Goal: Register for event/course

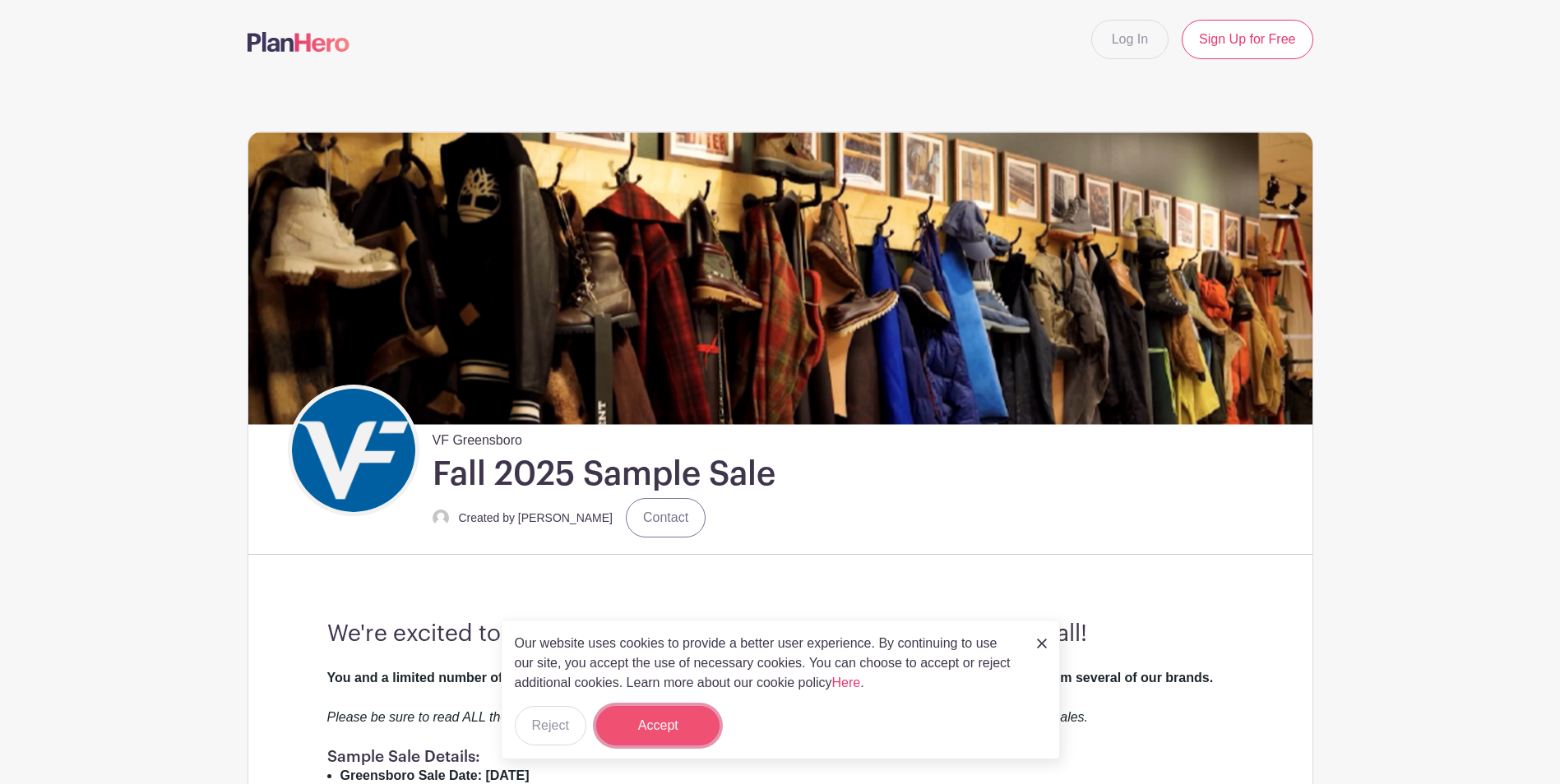
click at [679, 738] on button "Accept" at bounding box center [658, 726] width 123 height 40
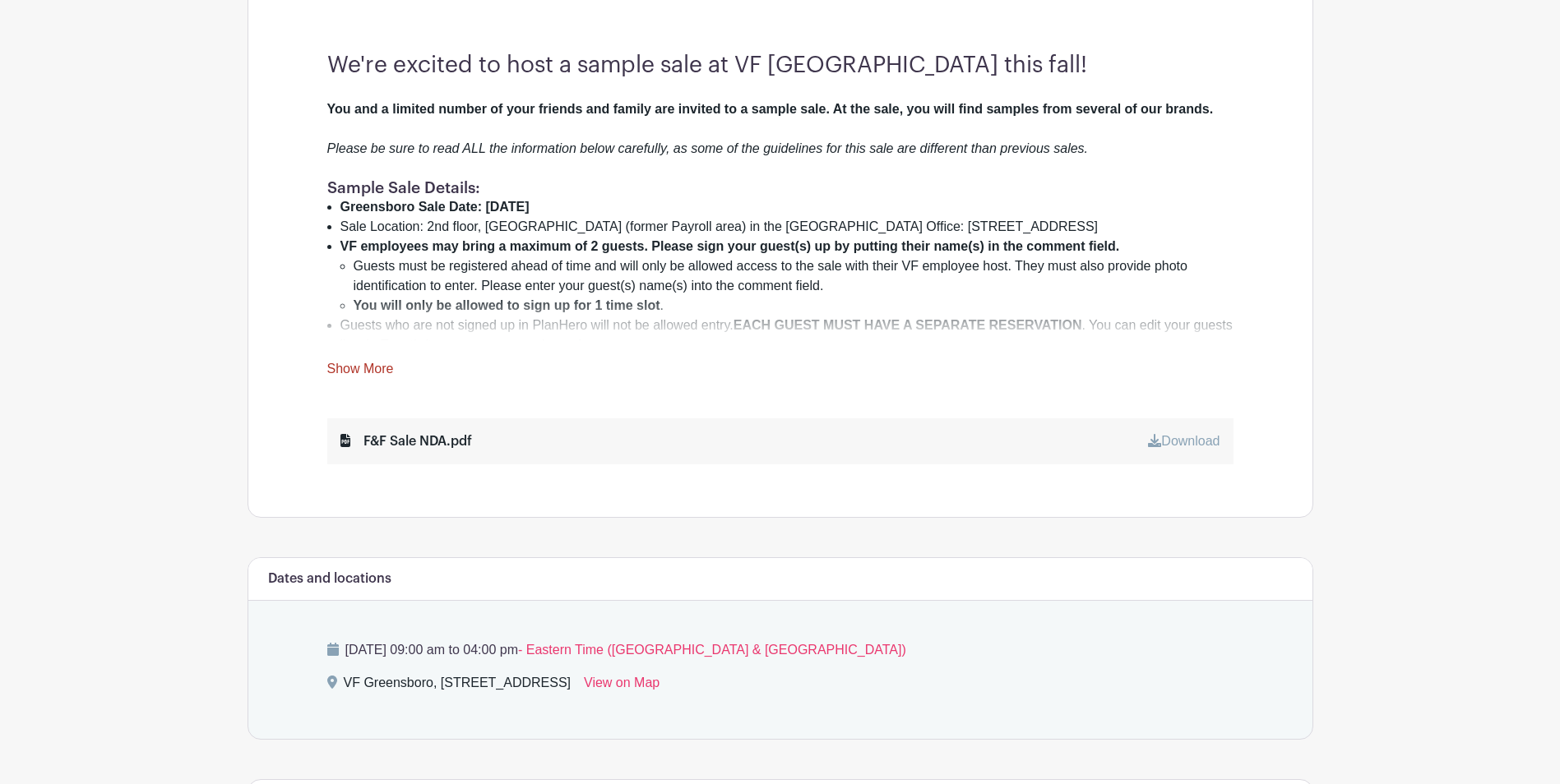
scroll to position [573, 0]
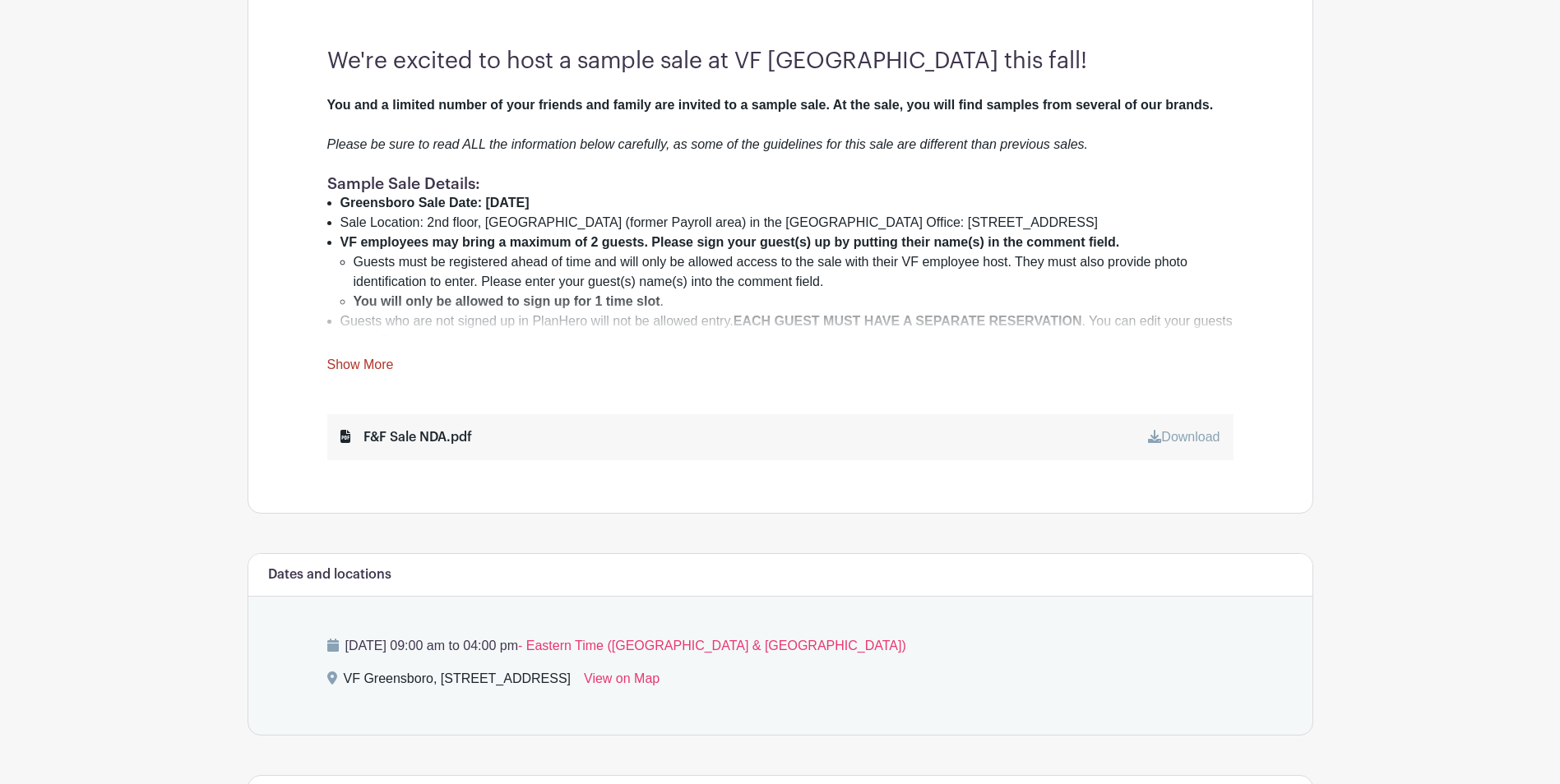
click at [347, 364] on link "Show More" at bounding box center [361, 368] width 67 height 21
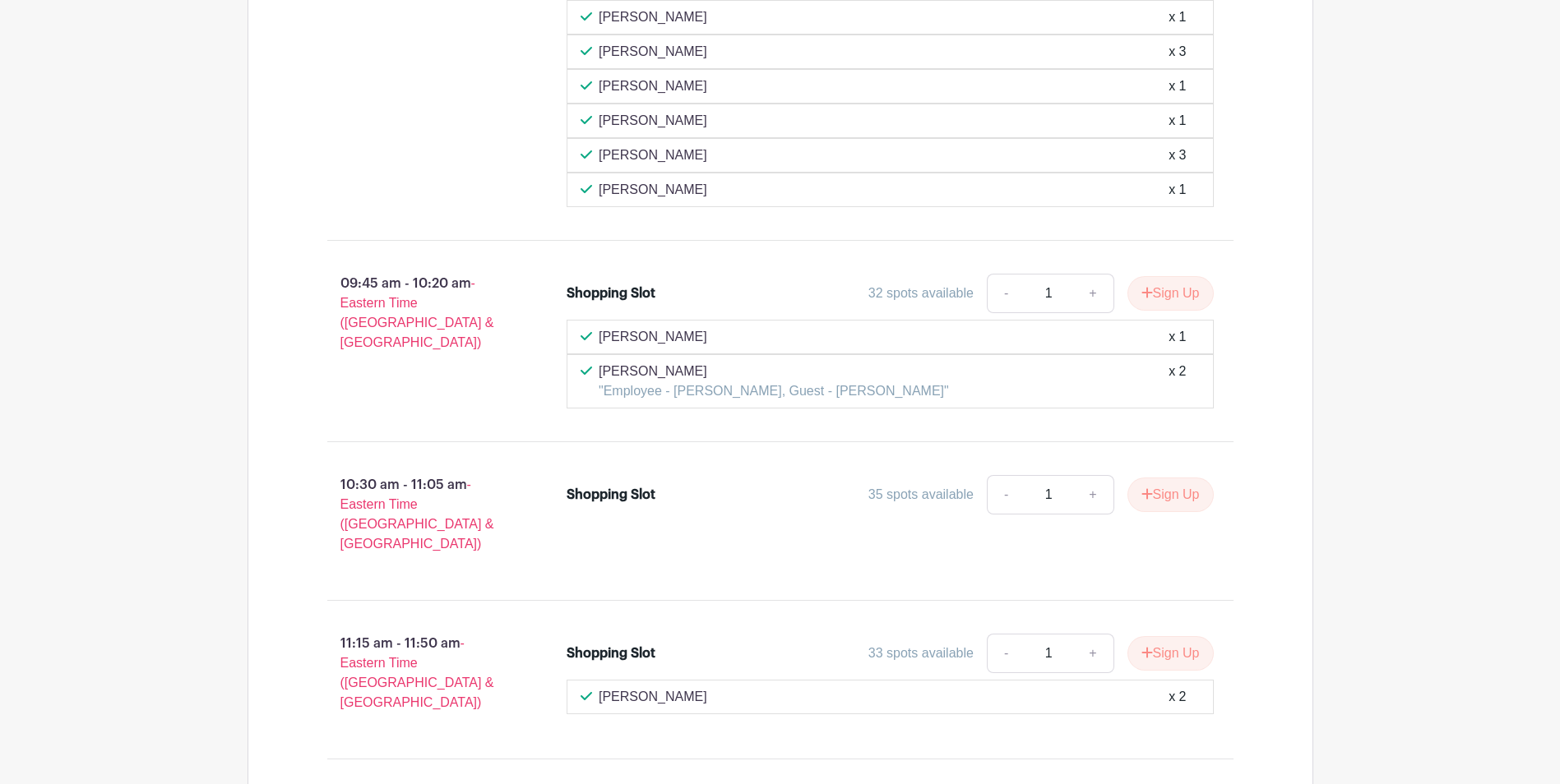
scroll to position [2890, 0]
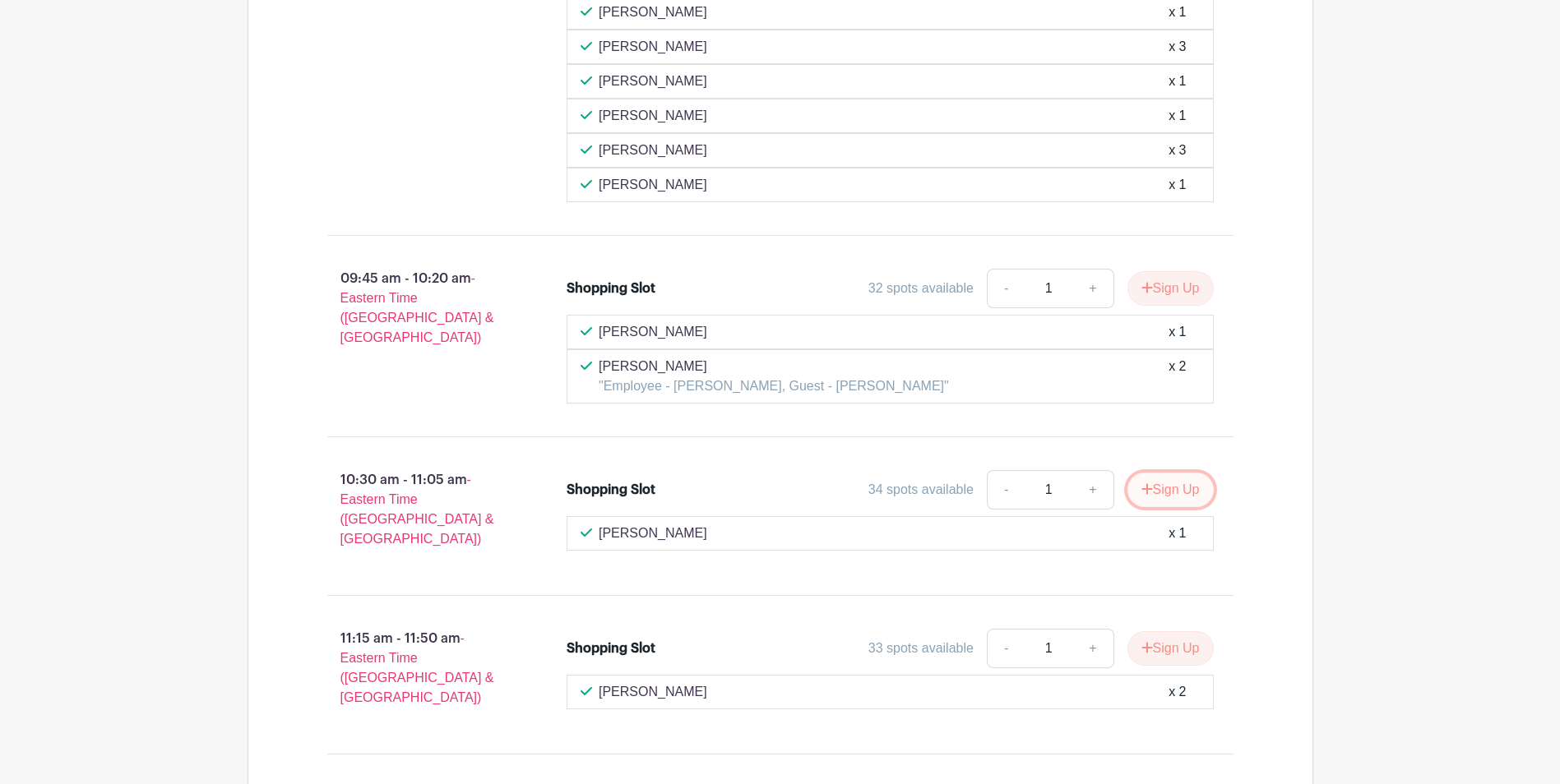
click at [1179, 475] on button "Sign Up" at bounding box center [1171, 490] width 87 height 35
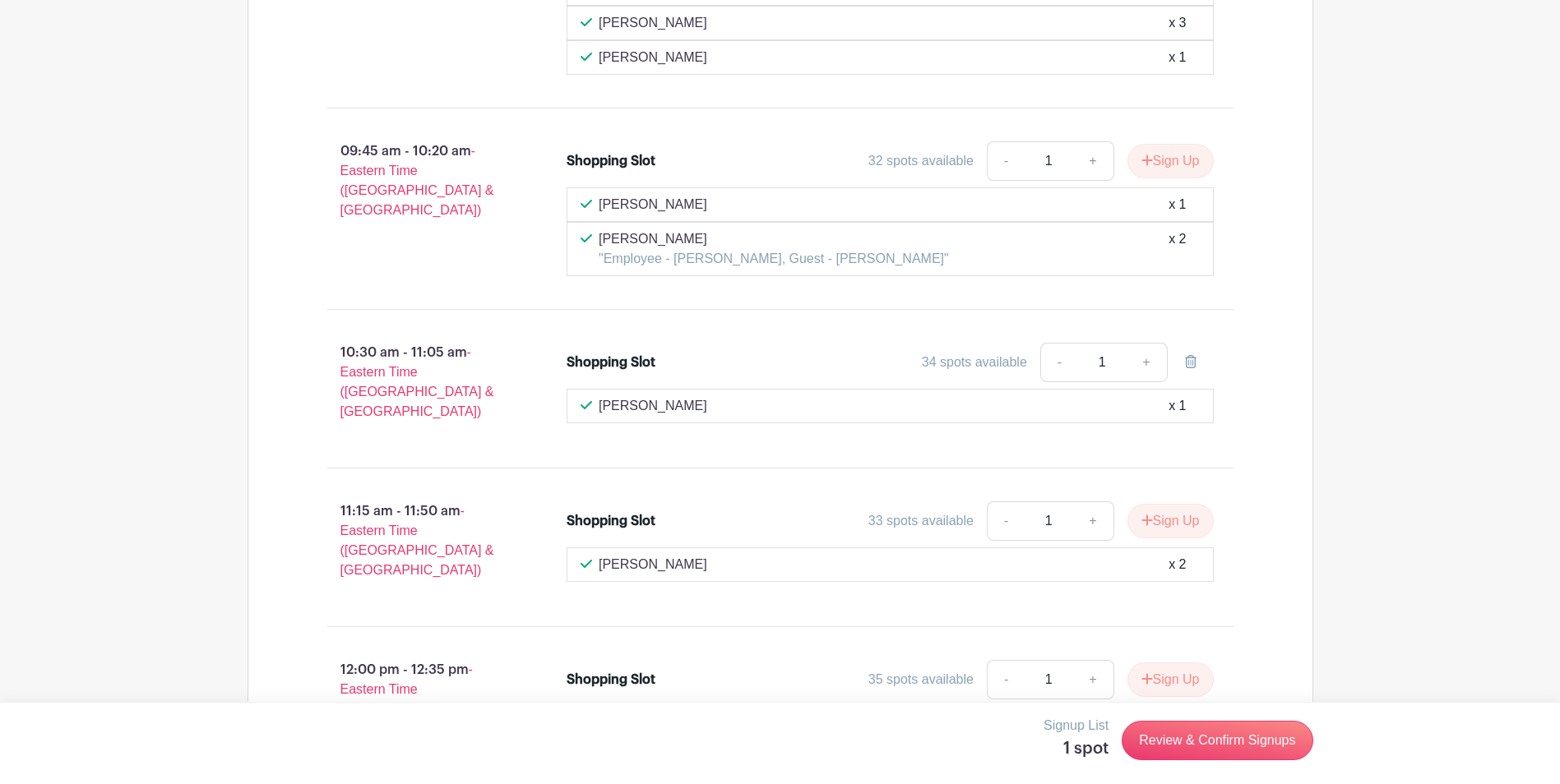
scroll to position [2910, 0]
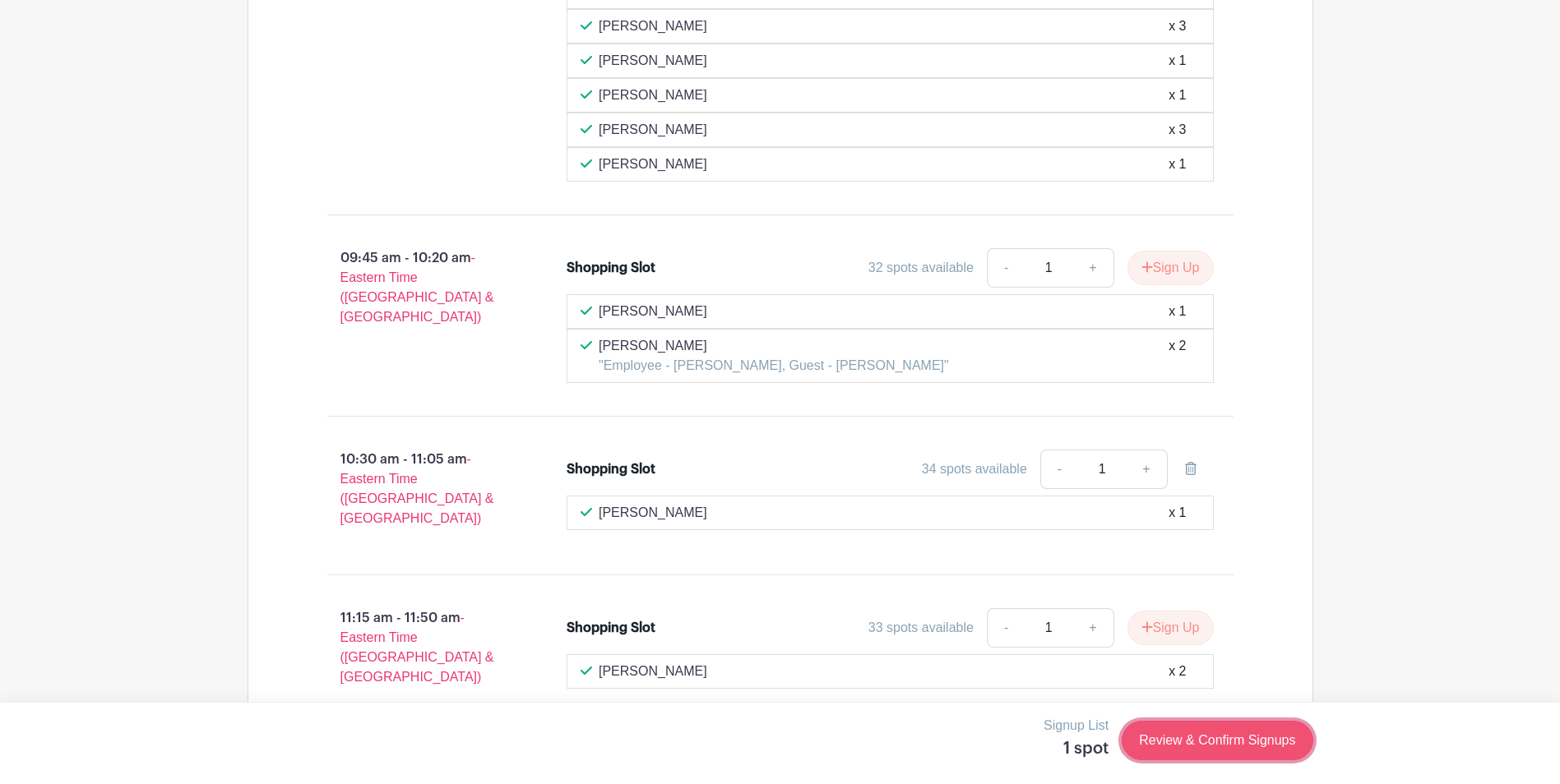
click at [1234, 749] on link "Review & Confirm Signups" at bounding box center [1217, 741] width 191 height 40
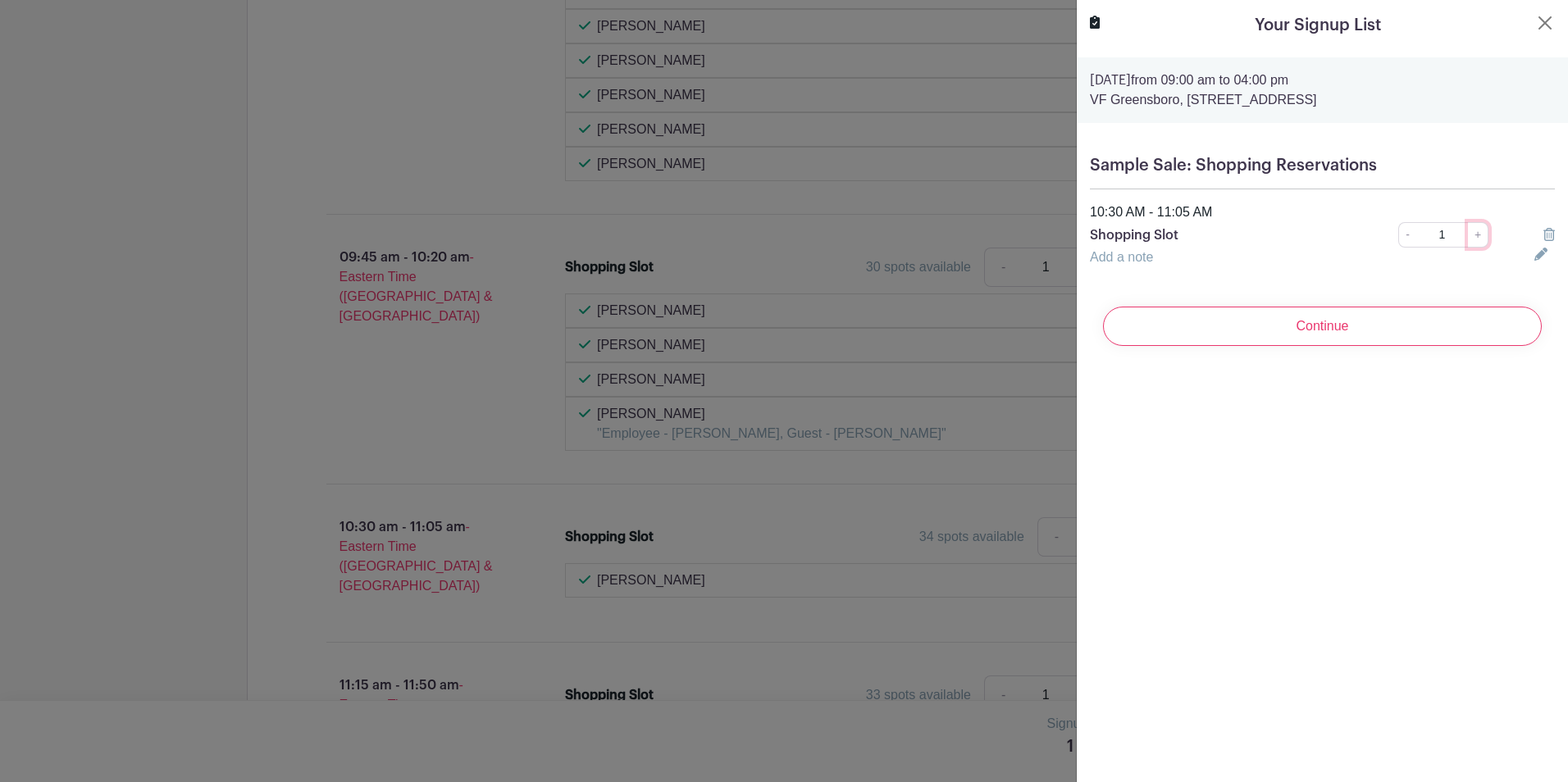
click at [1469, 238] on link "+" at bounding box center [1479, 234] width 21 height 25
type input "3"
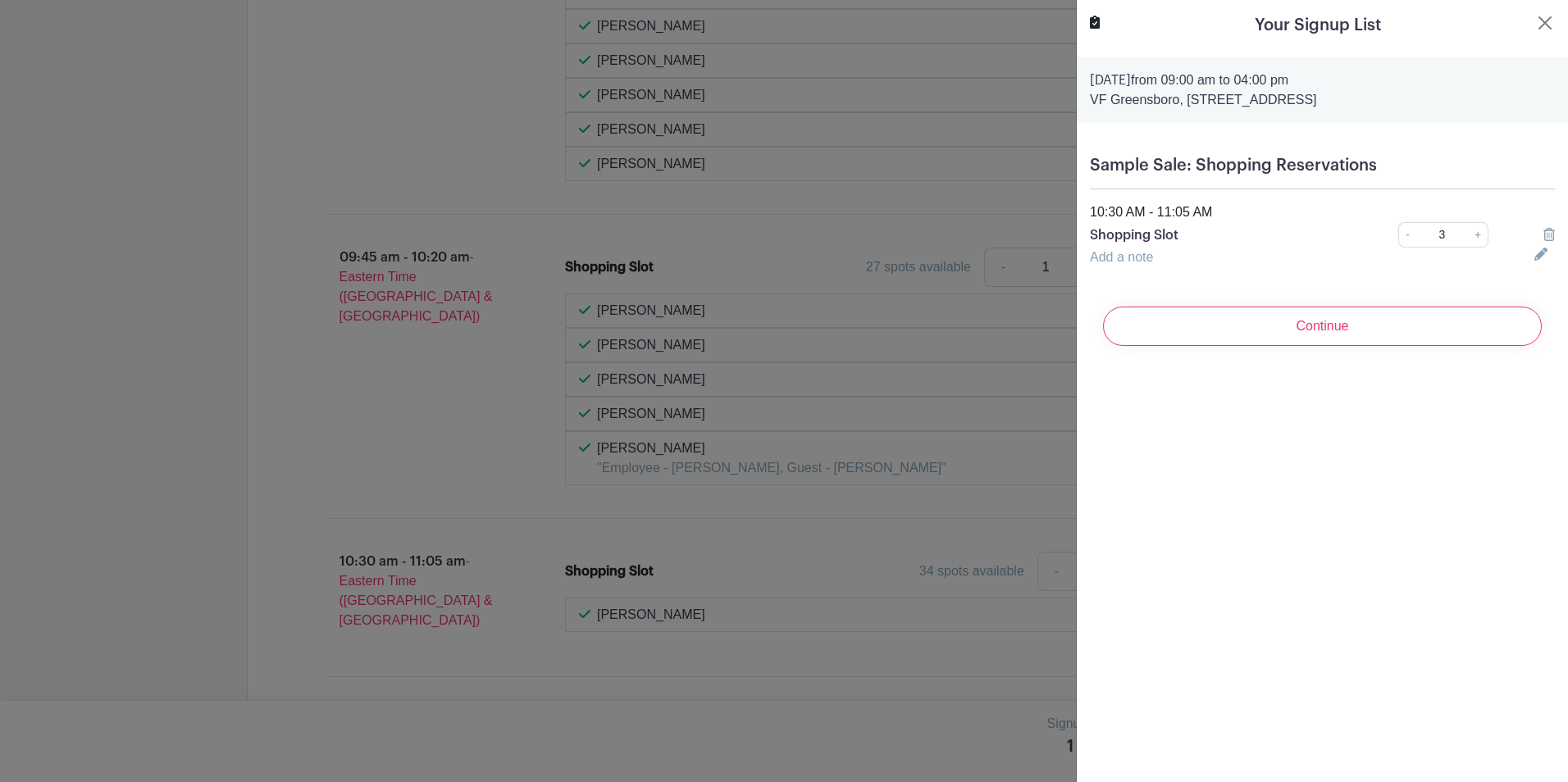
drag, startPoint x: 1400, startPoint y: 16, endPoint x: 1543, endPoint y: 52, distance: 147.5
click at [1543, 52] on turbo-frame "Your Signup List [DATE] 09:00 am to 04:00 pm VF Greensboro, [STREET_ADDRESS] Sa…" at bounding box center [1323, 186] width 491 height 372
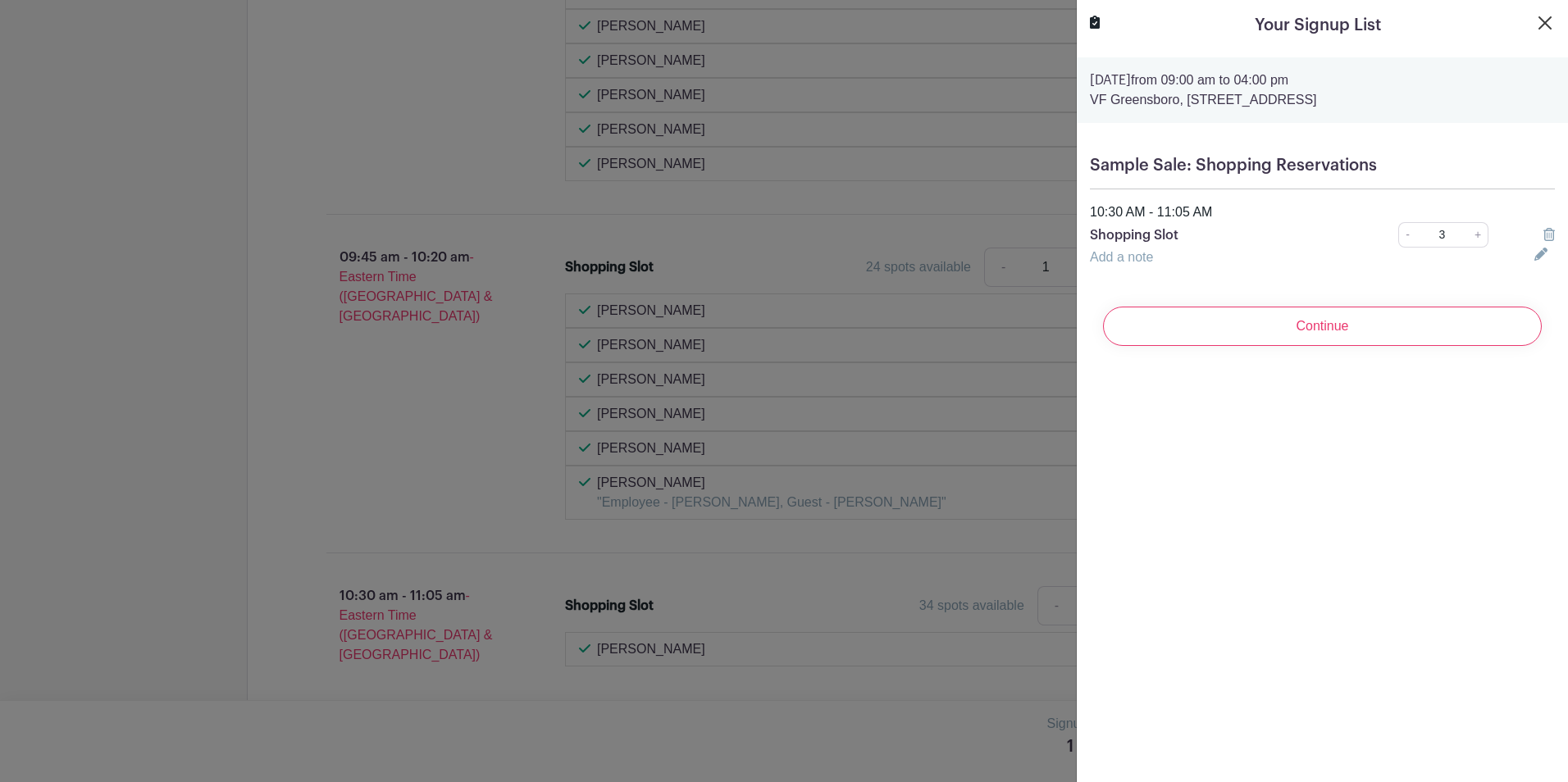
click at [1535, 22] on button "Close" at bounding box center [1545, 22] width 20 height 20
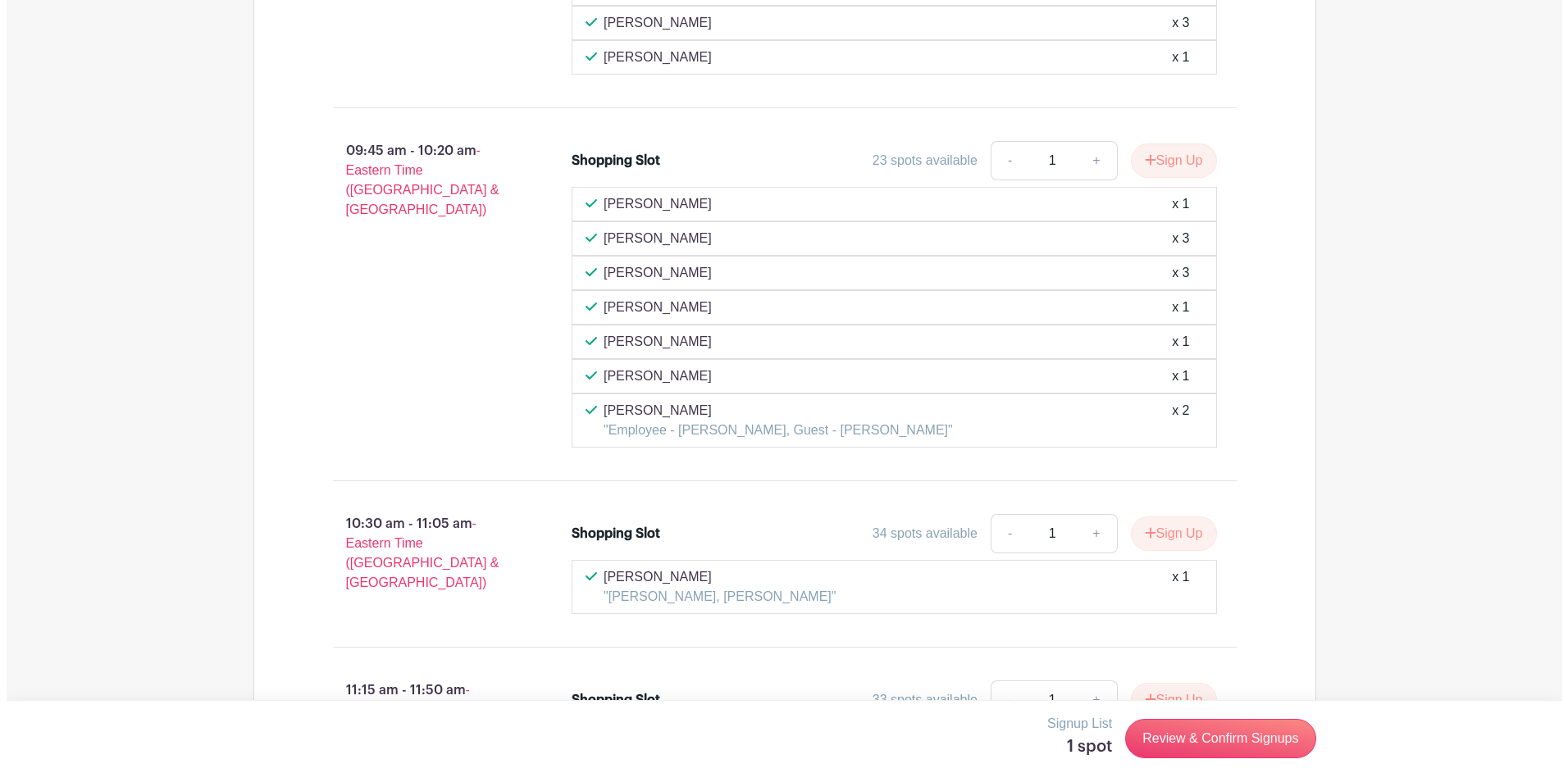
scroll to position [3025, 0]
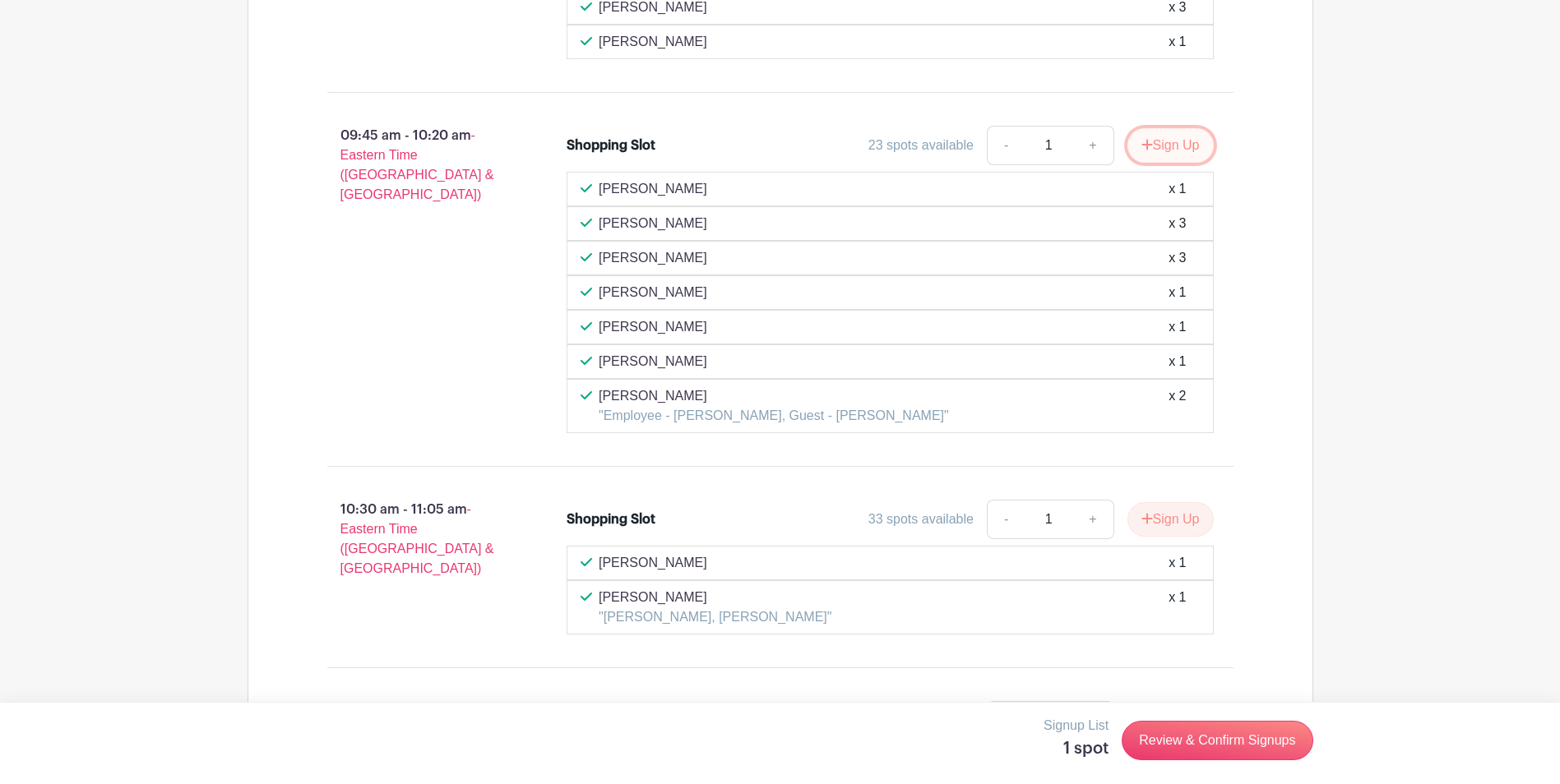
click at [1160, 128] on button "Sign Up" at bounding box center [1171, 146] width 87 height 35
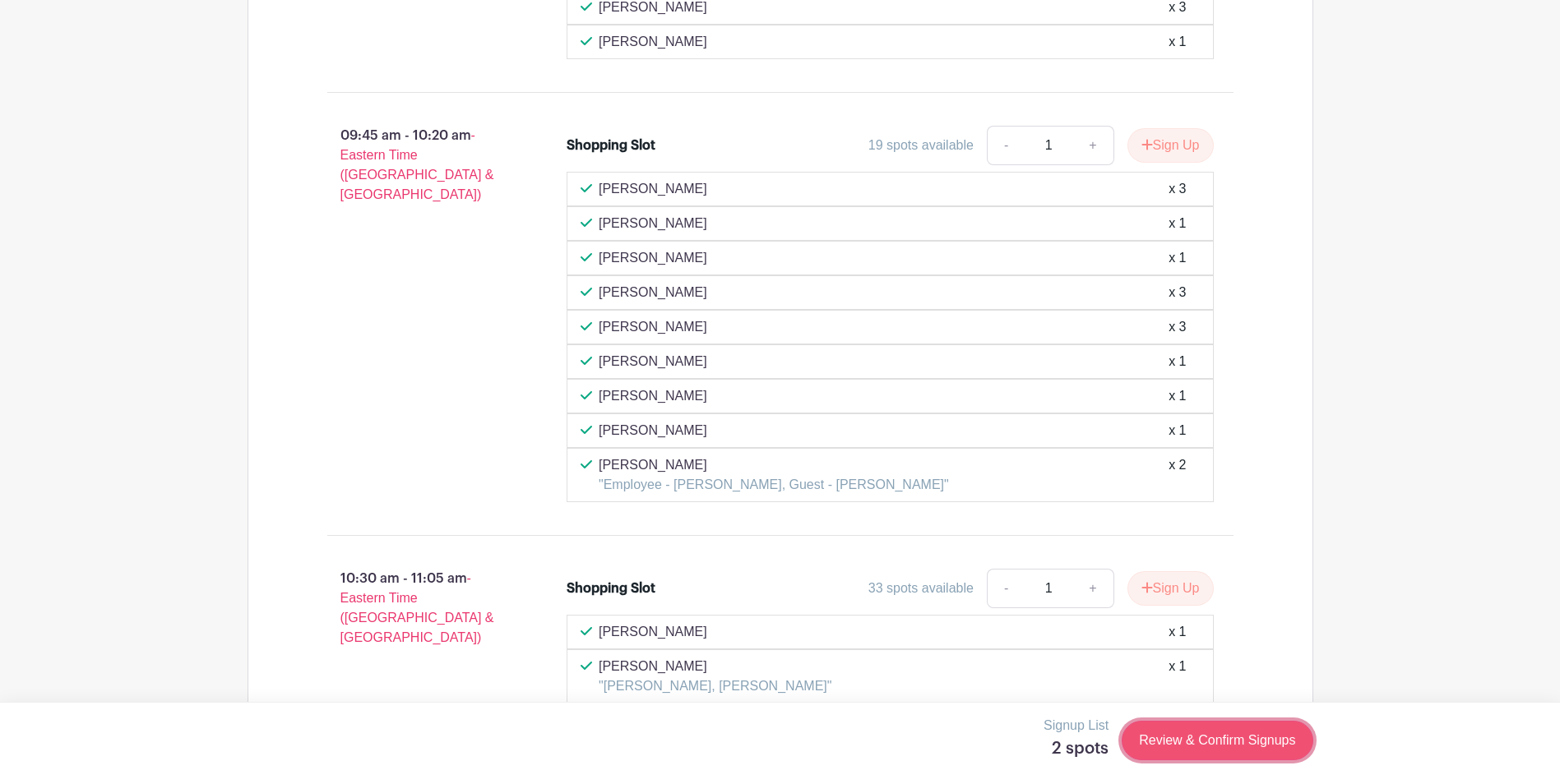
click at [1206, 745] on link "Review & Confirm Signups" at bounding box center [1217, 741] width 191 height 40
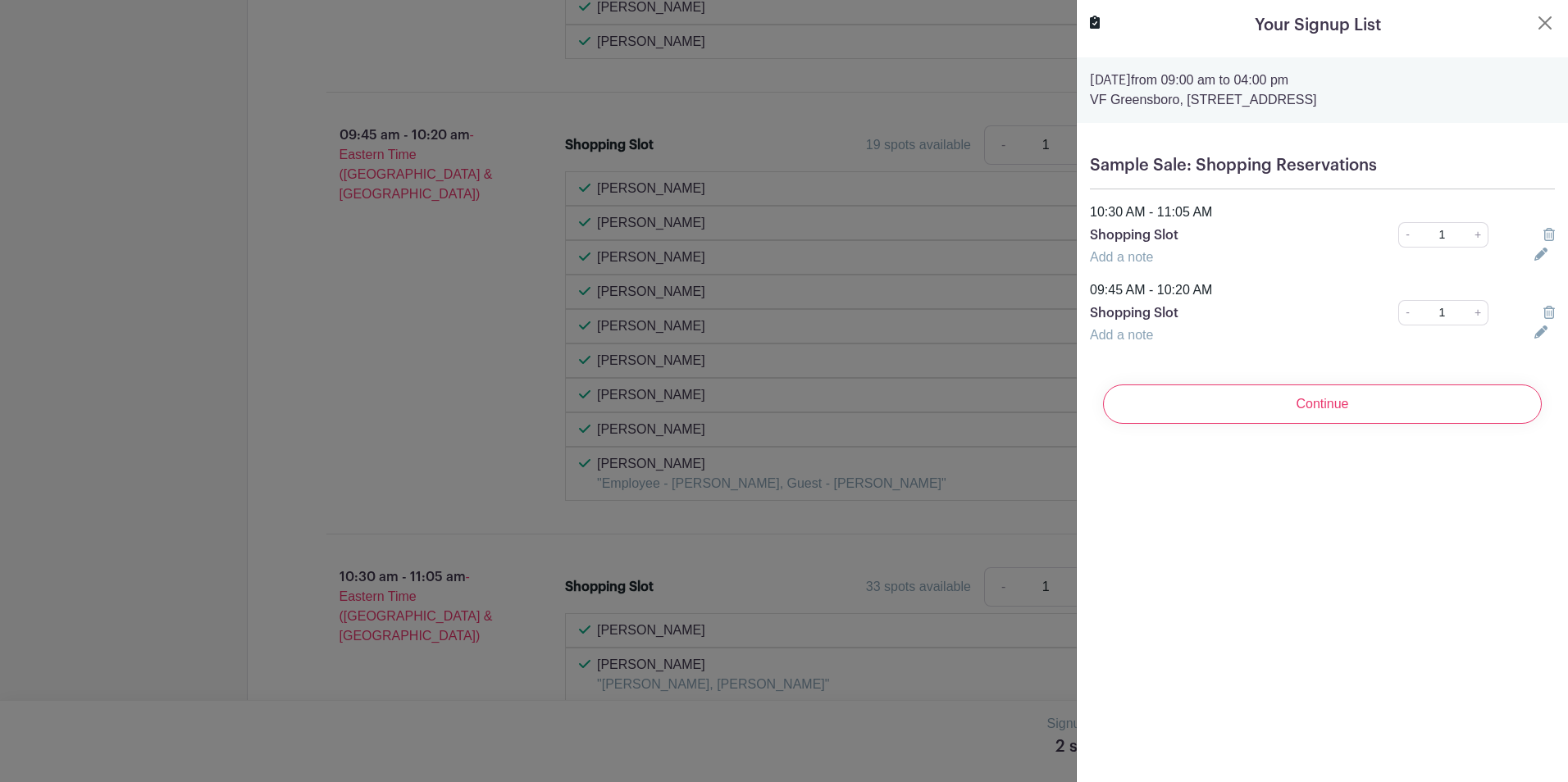
click at [1544, 232] on icon at bounding box center [1549, 234] width 11 height 13
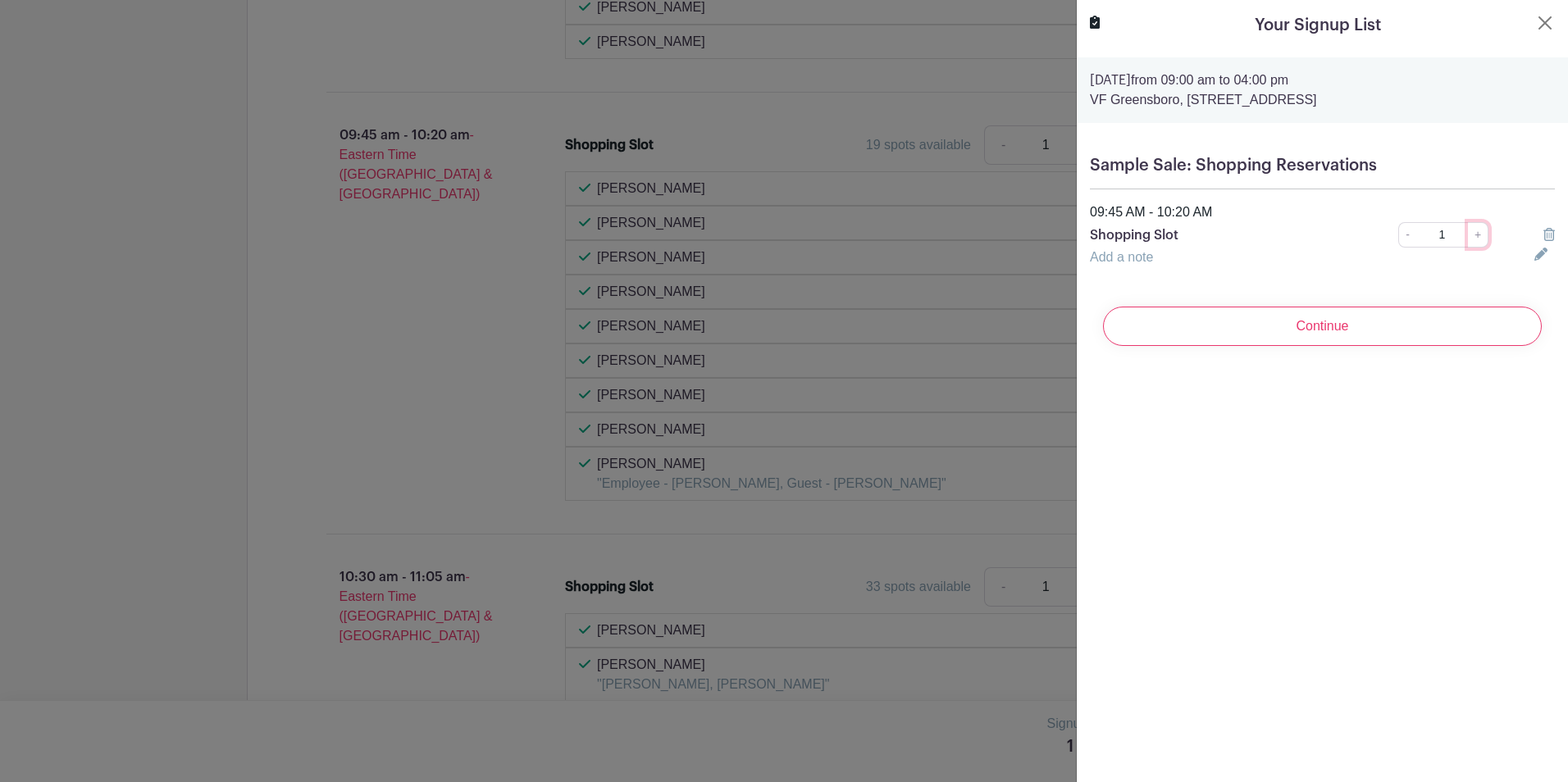
click at [1469, 236] on link "+" at bounding box center [1479, 234] width 21 height 25
click at [1470, 233] on link "+" at bounding box center [1479, 234] width 21 height 25
type input "3"
click at [1304, 329] on input "Continue" at bounding box center [1323, 327] width 439 height 40
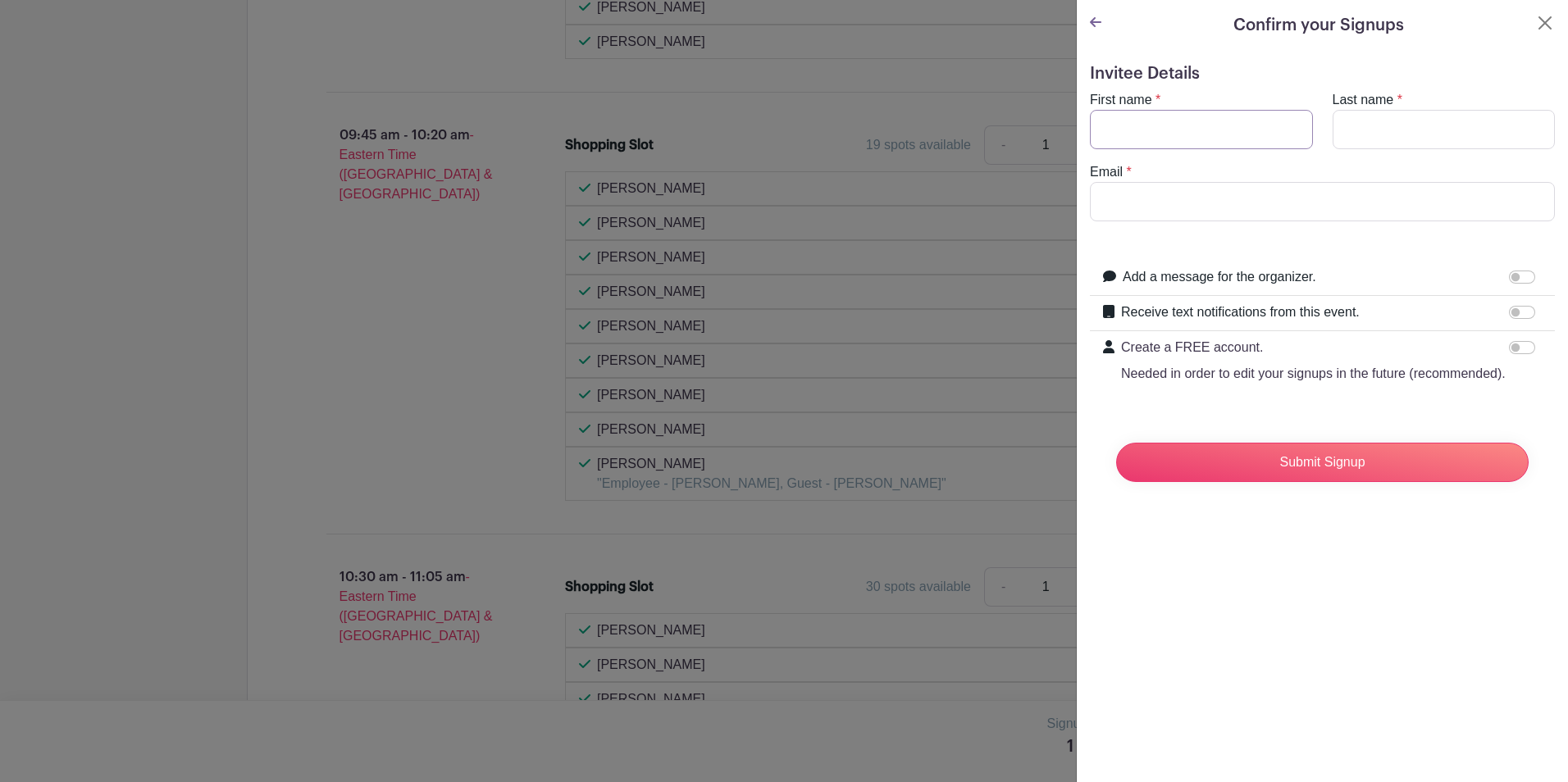
click at [1160, 134] on input "First name" at bounding box center [1201, 130] width 223 height 40
type input "[PERSON_NAME]"
type input "[PERSON_NAME][EMAIL_ADDRESS][DOMAIN_NAME]"
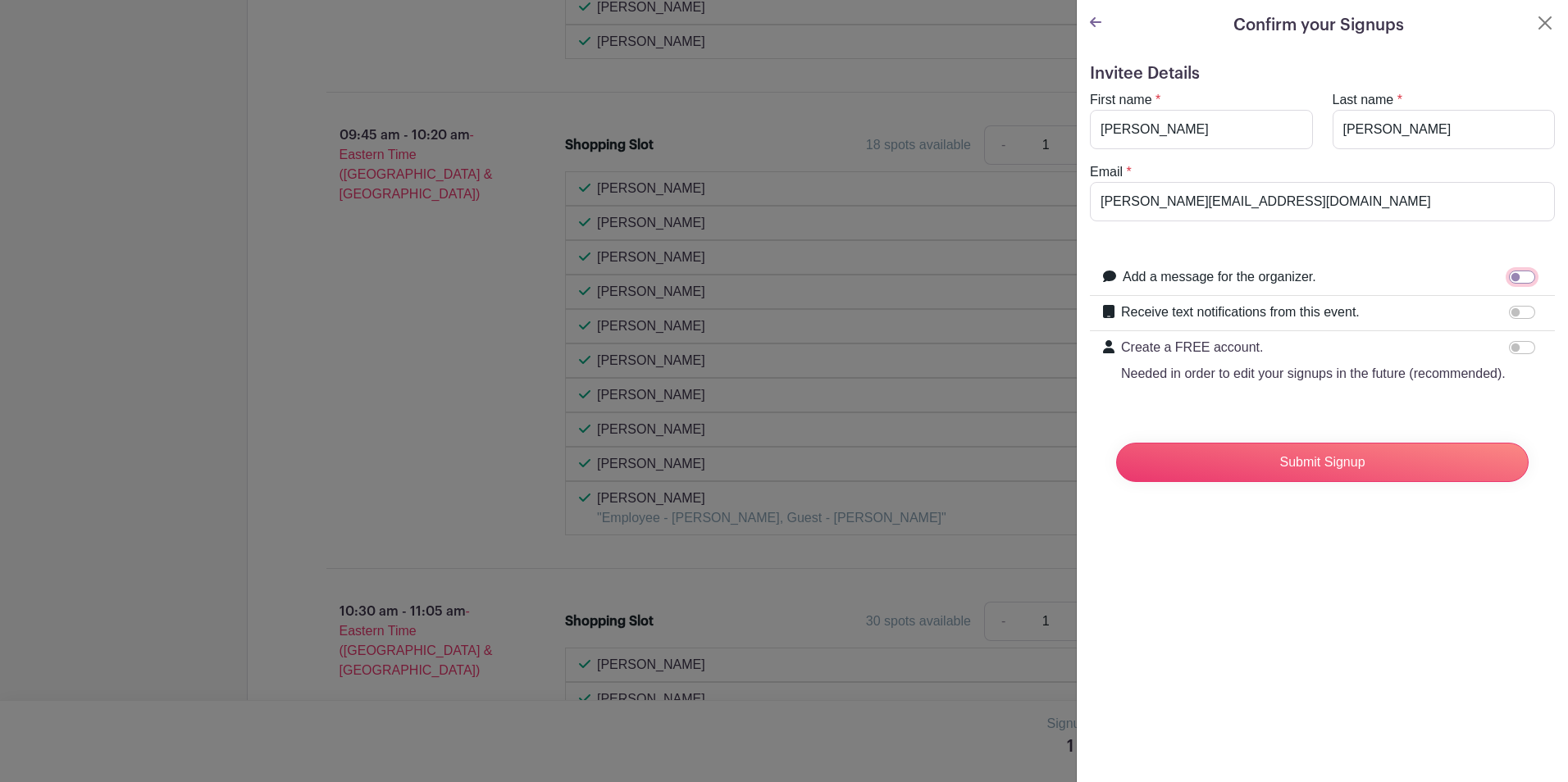
click at [1509, 279] on input "Add a message for the organizer." at bounding box center [1522, 277] width 26 height 13
checkbox input "true"
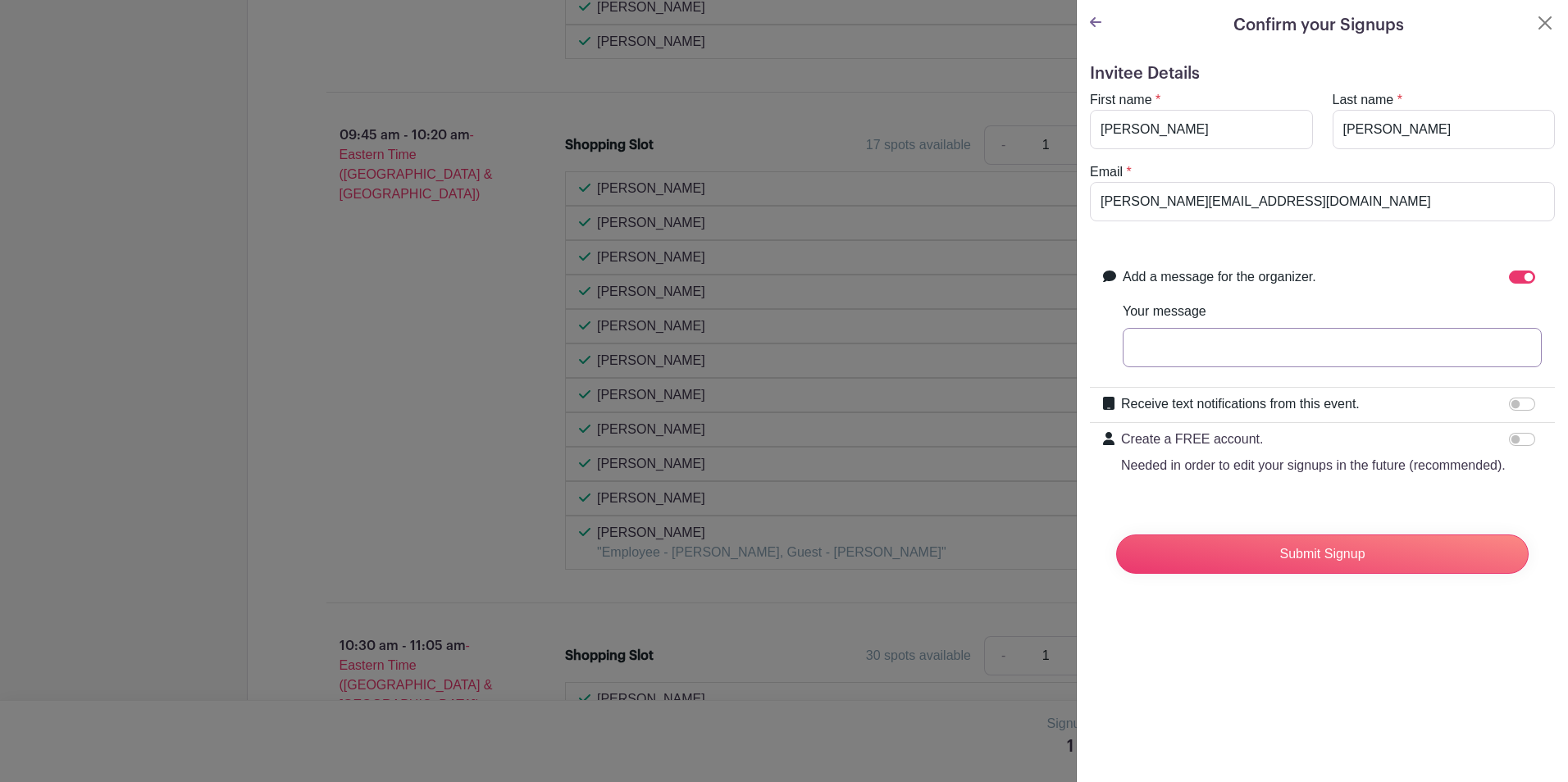
click at [1179, 340] on input "Your message" at bounding box center [1332, 348] width 419 height 40
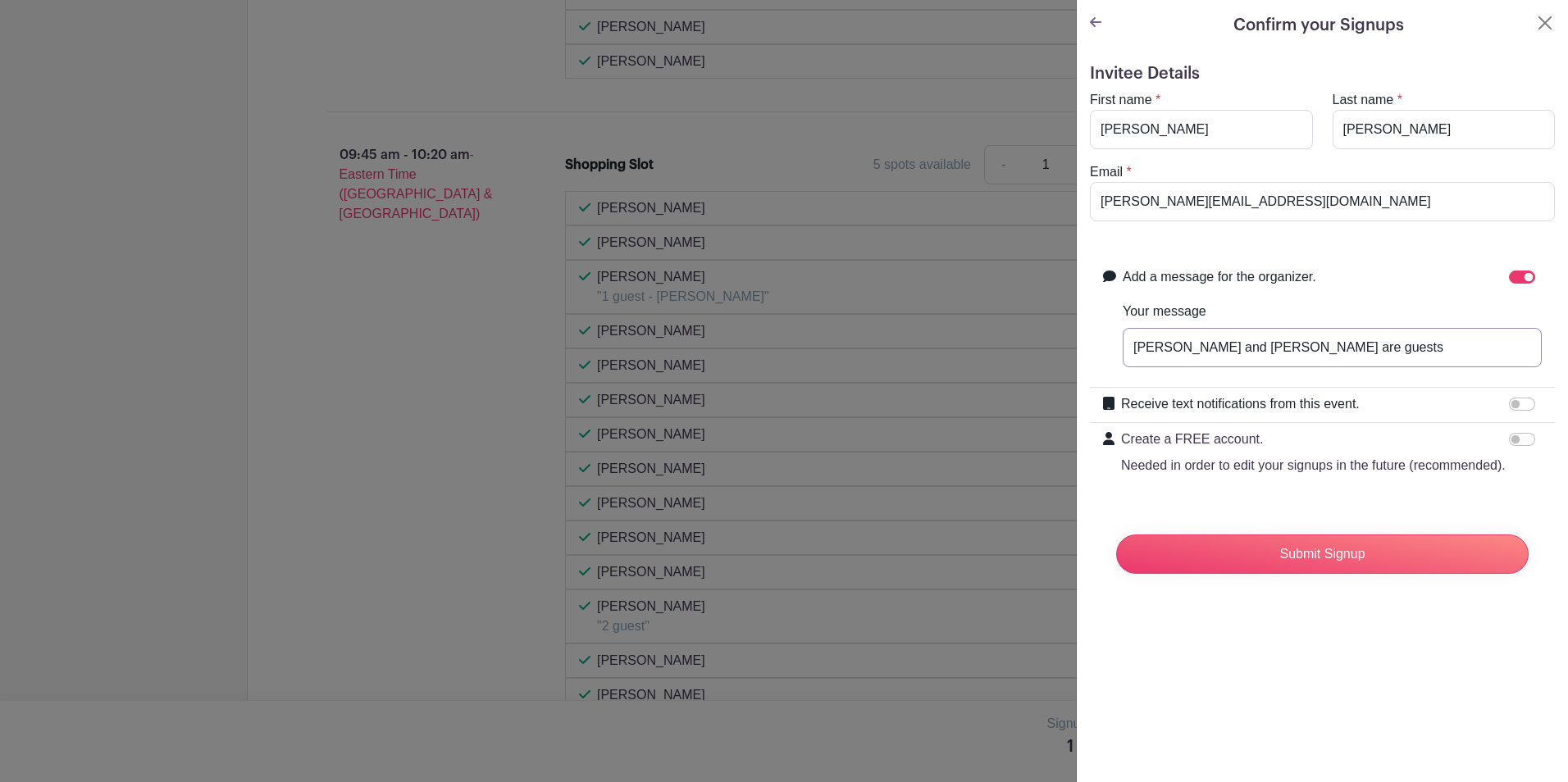
drag, startPoint x: 1331, startPoint y: 347, endPoint x: 1343, endPoint y: 342, distance: 13.0
click at [1331, 346] on input "[PERSON_NAME] and [PERSON_NAME] are guests" at bounding box center [1332, 348] width 419 height 40
type input "[PERSON_NAME] and [PERSON_NAME] are my guests"
click at [1520, 404] on div at bounding box center [1526, 404] width 33 height 20
click at [1516, 407] on input "Receive text notifications from this event." at bounding box center [1522, 404] width 26 height 13
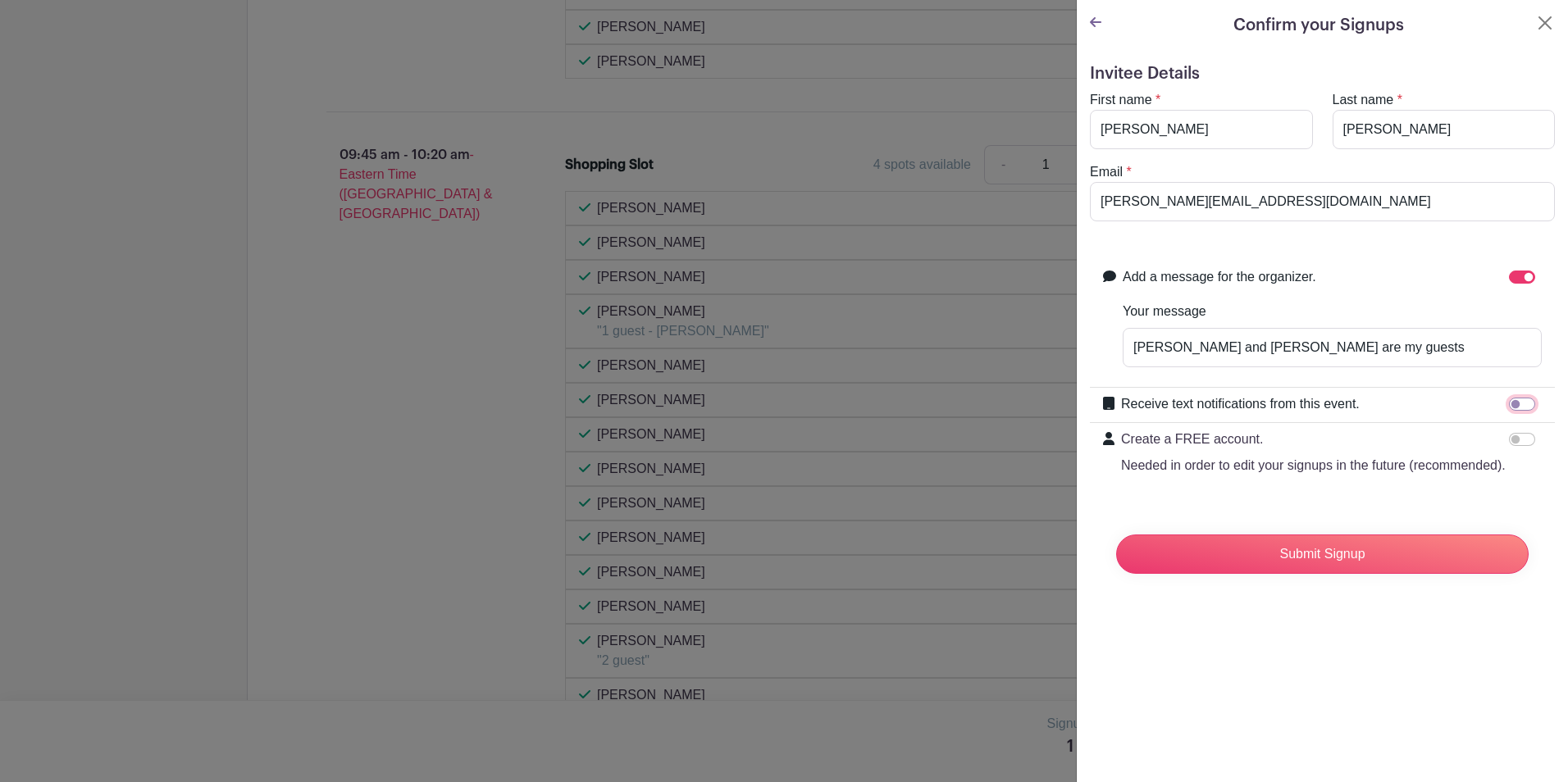
checkbox input "true"
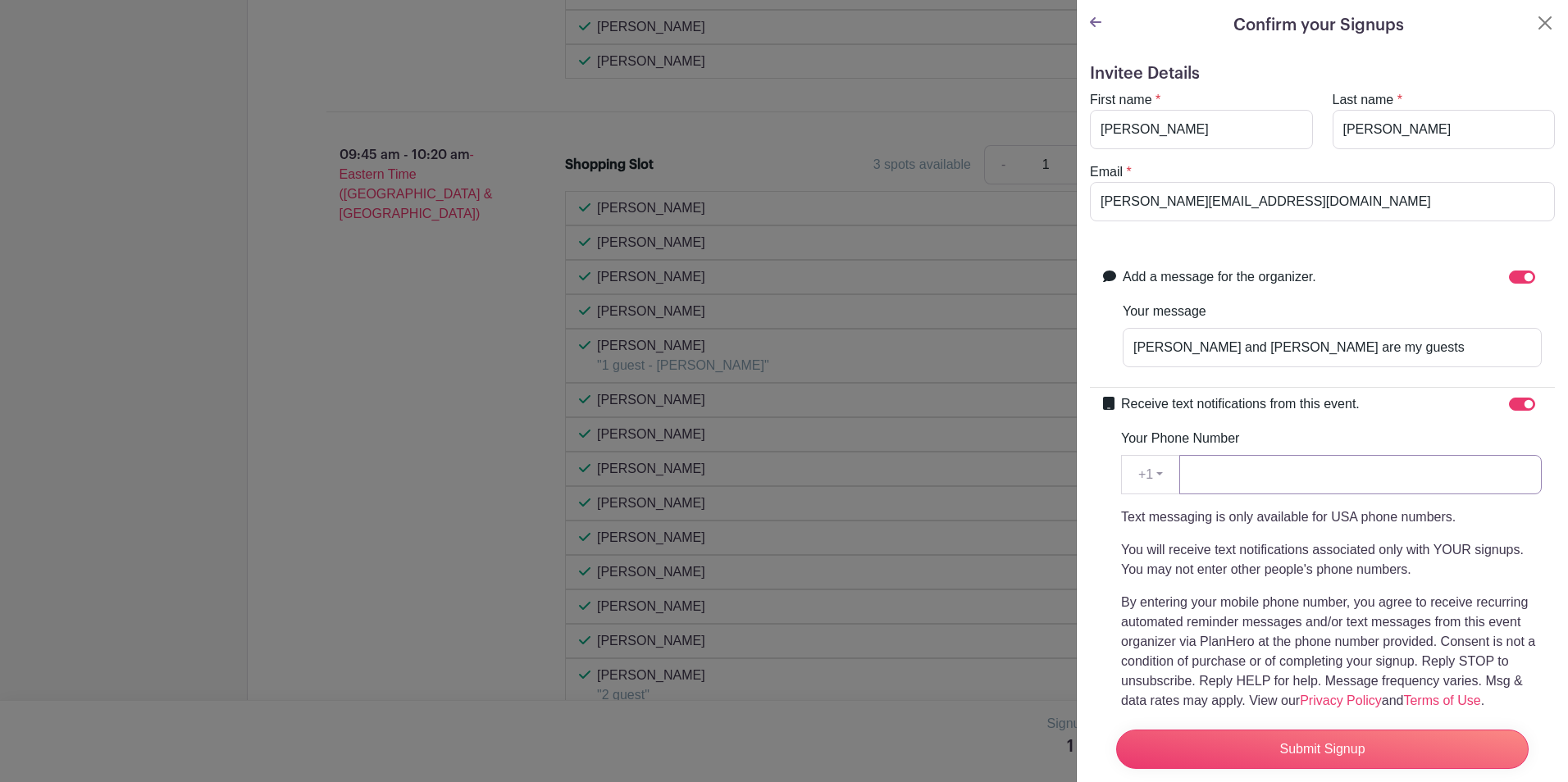
click at [1211, 476] on input "Your Phone Number" at bounding box center [1361, 475] width 362 height 40
type input "3367072638"
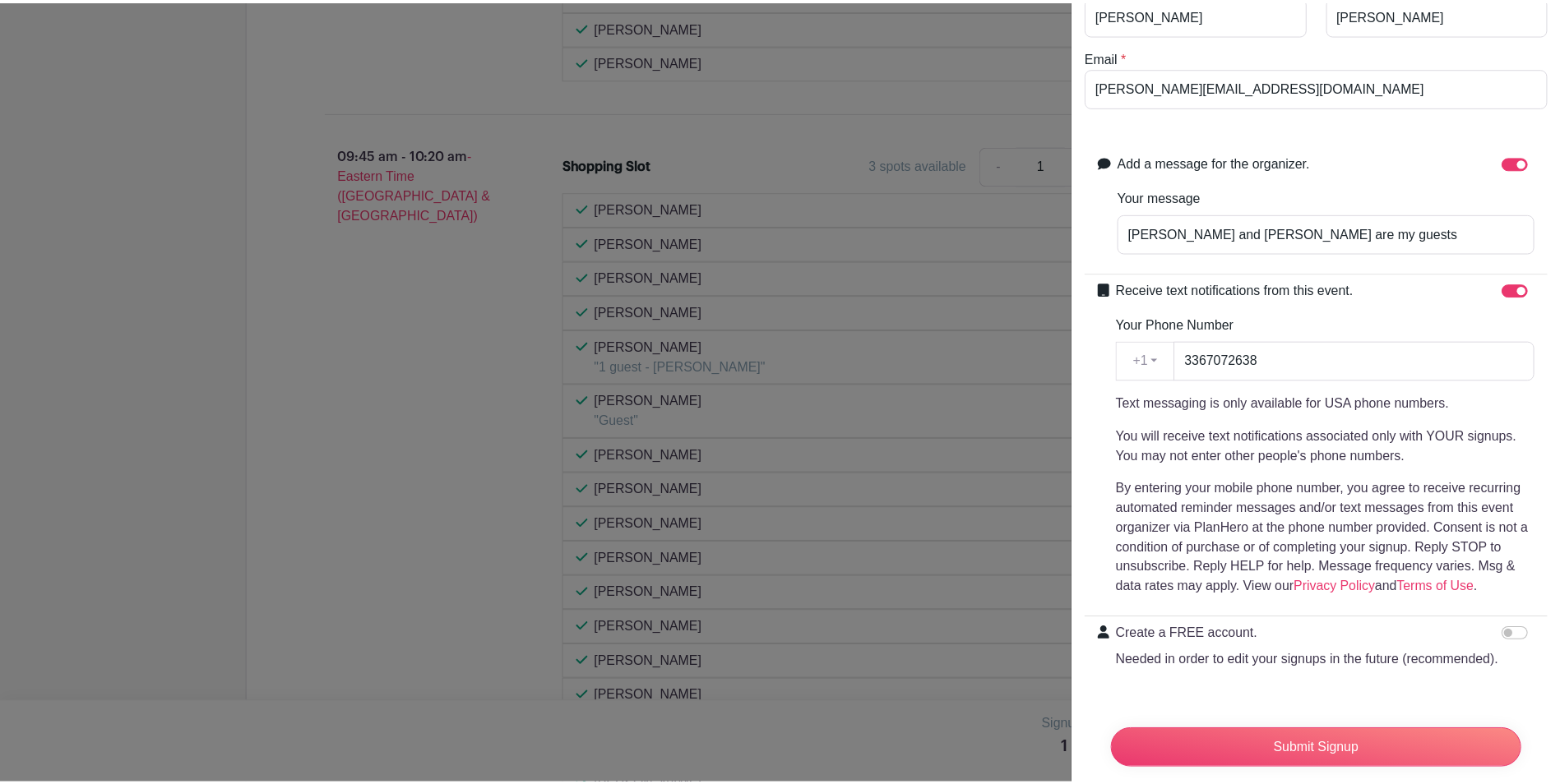
scroll to position [172, 0]
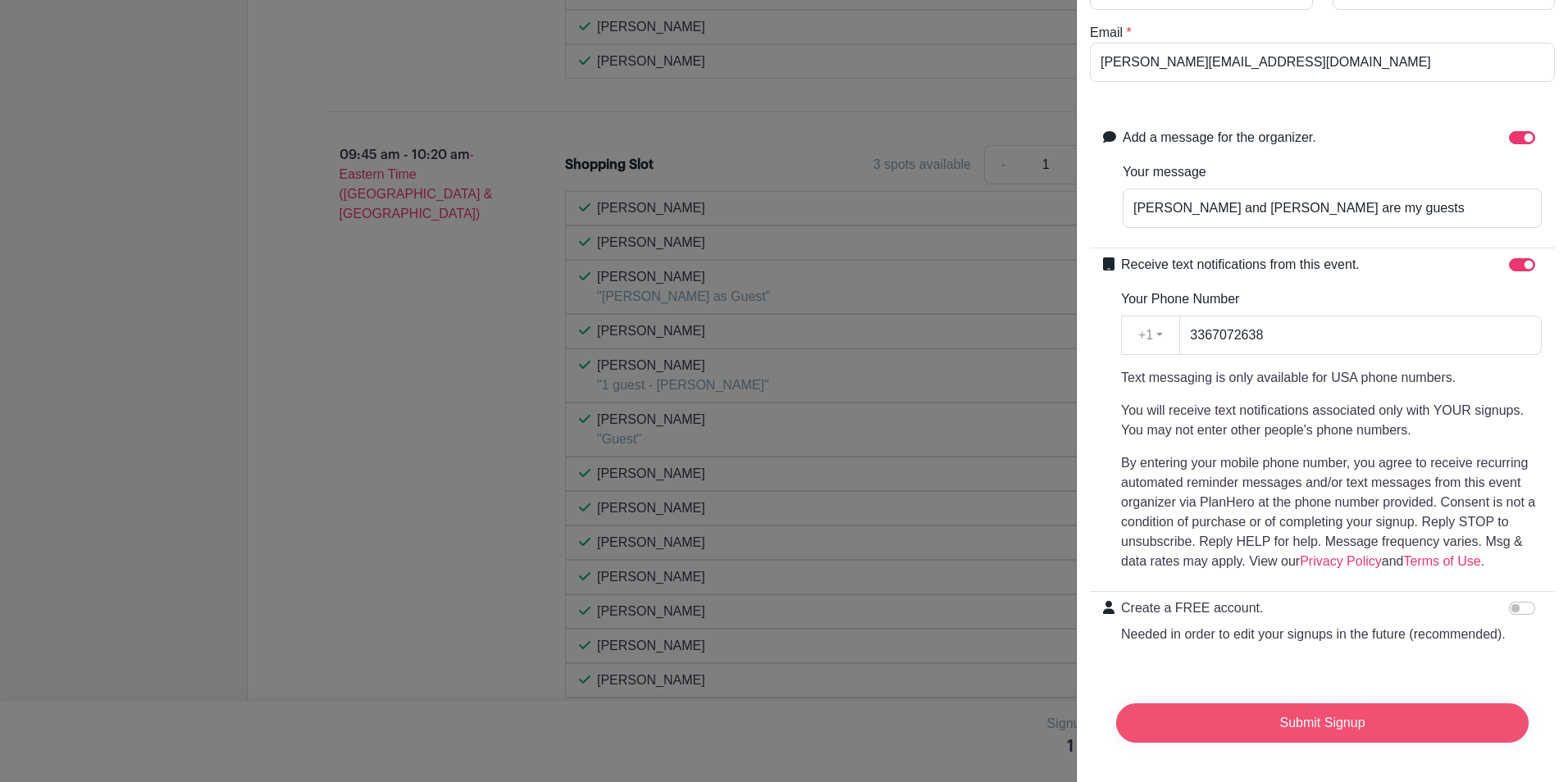
click at [1291, 715] on input "Submit Signup" at bounding box center [1323, 723] width 412 height 40
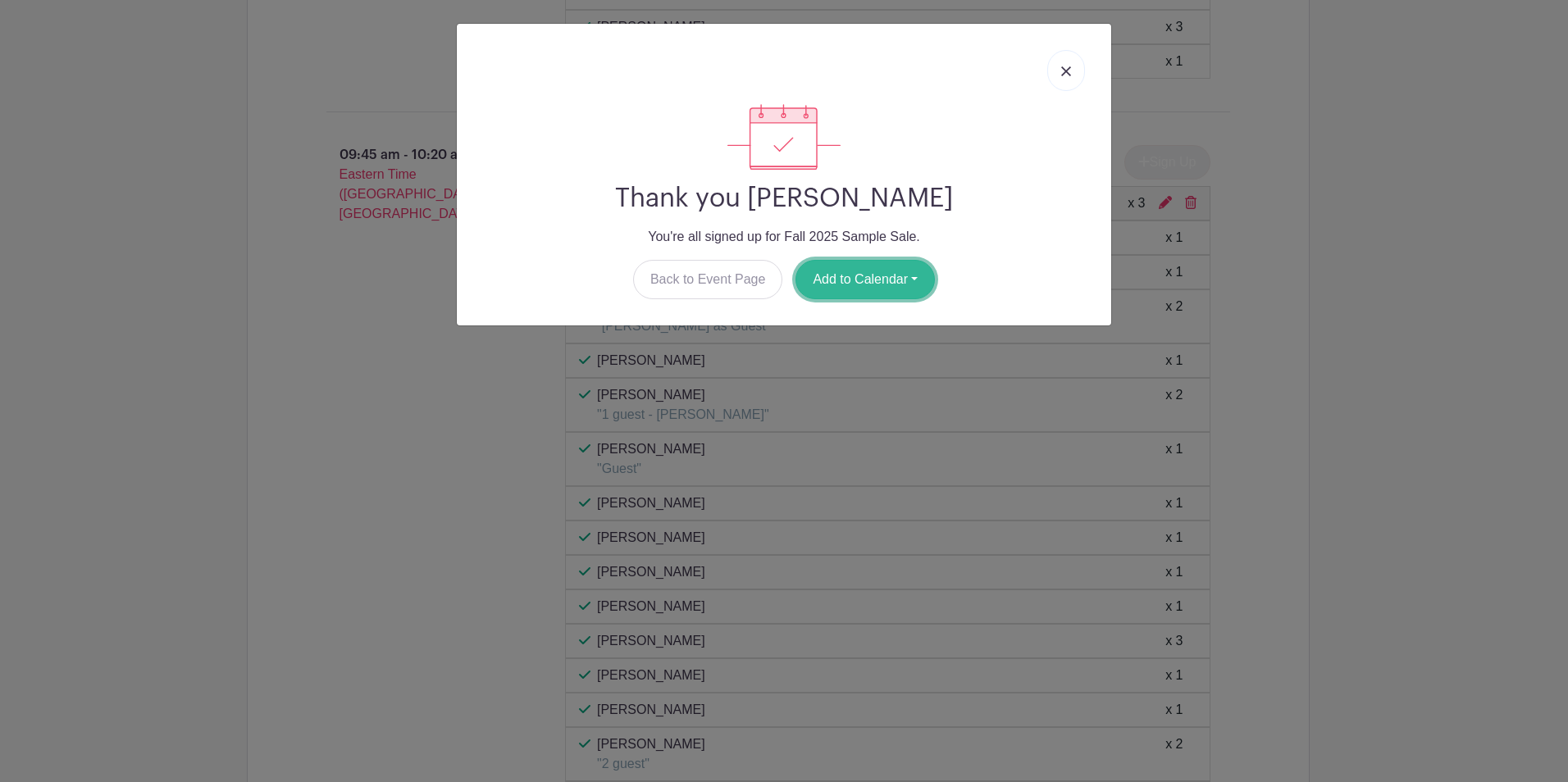
click at [867, 277] on button "Add to Calendar" at bounding box center [864, 280] width 139 height 40
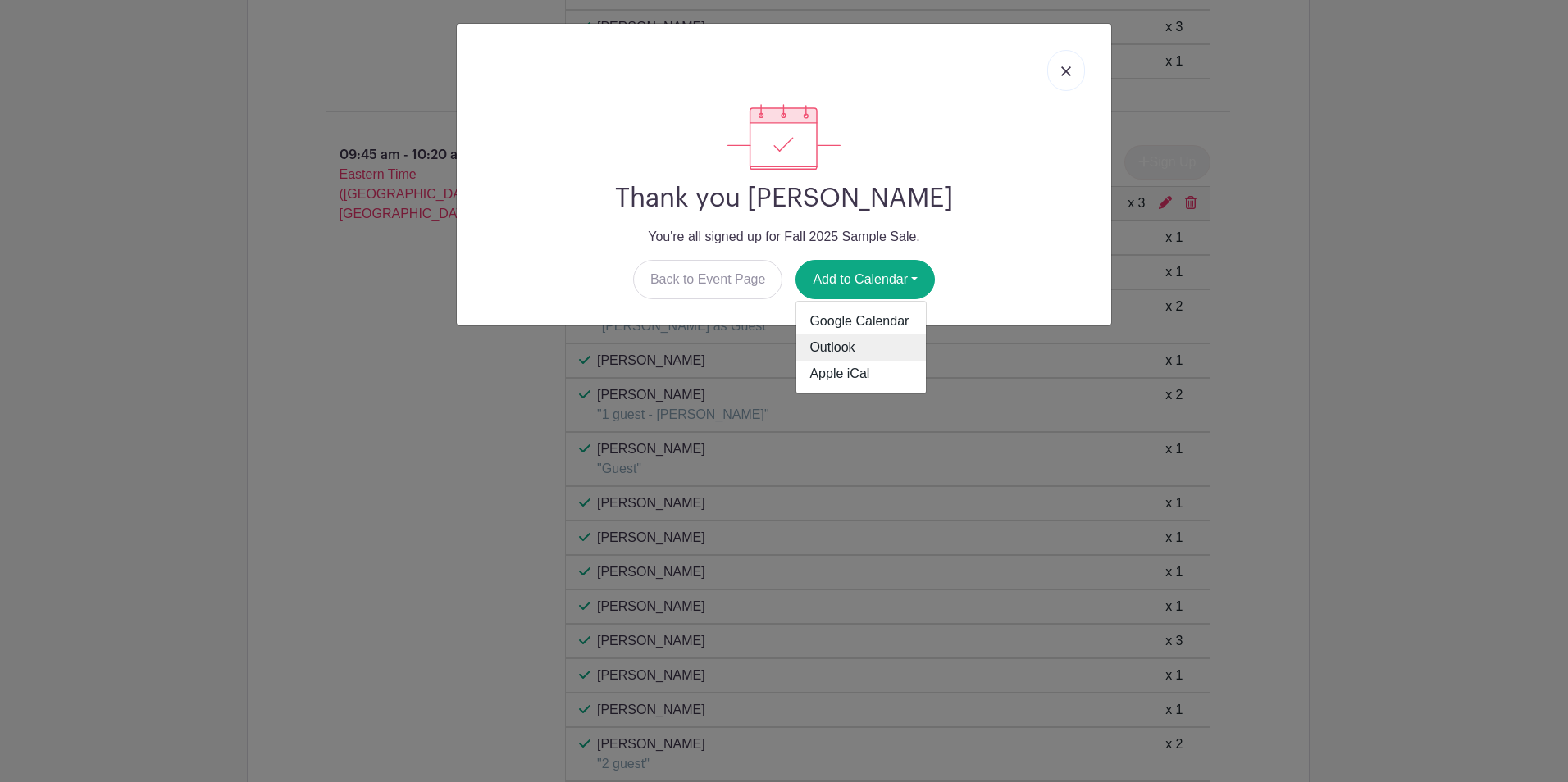
click at [851, 347] on link "Outlook" at bounding box center [861, 347] width 130 height 26
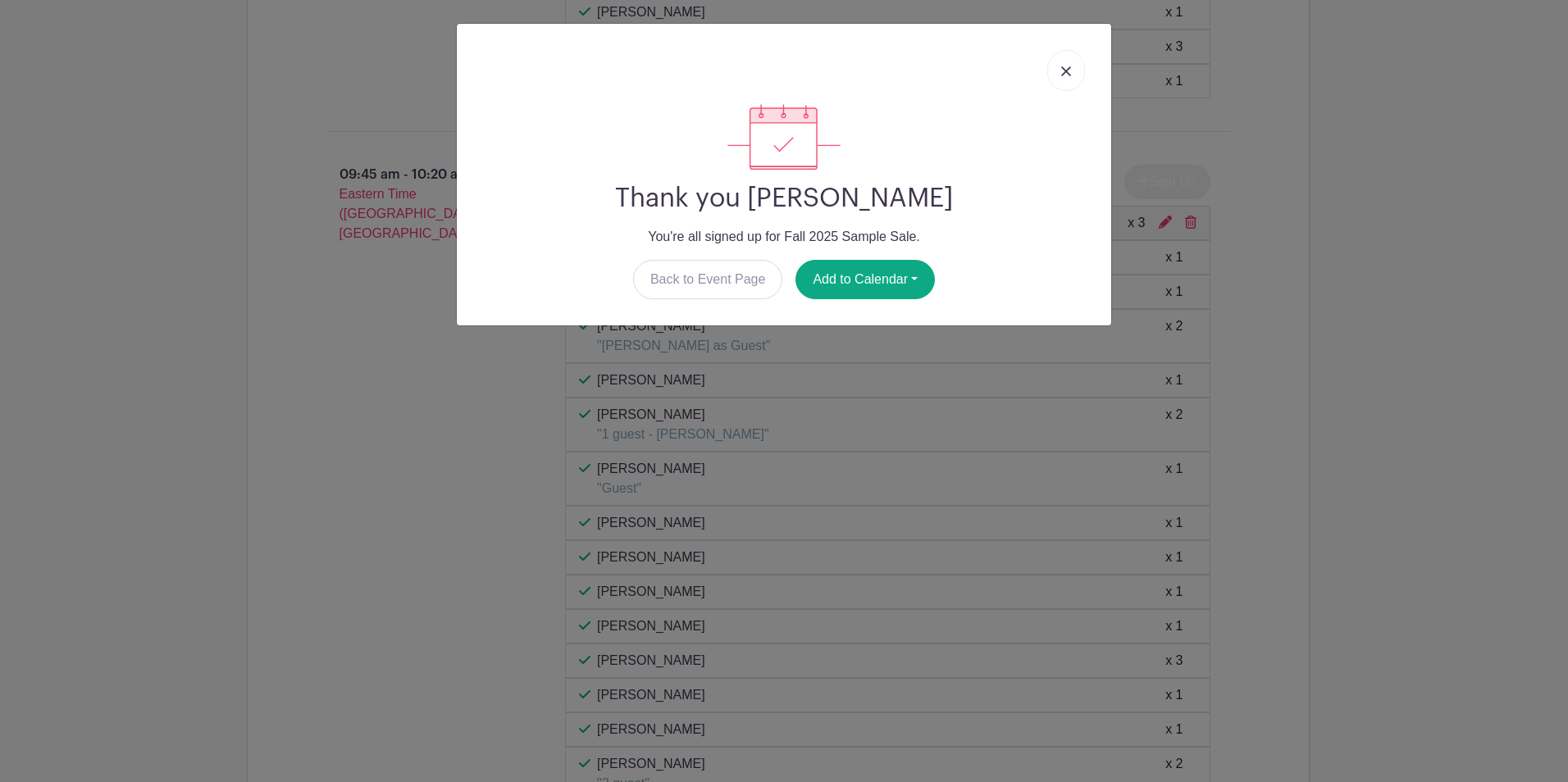
click at [1069, 71] on img at bounding box center [1066, 71] width 10 height 10
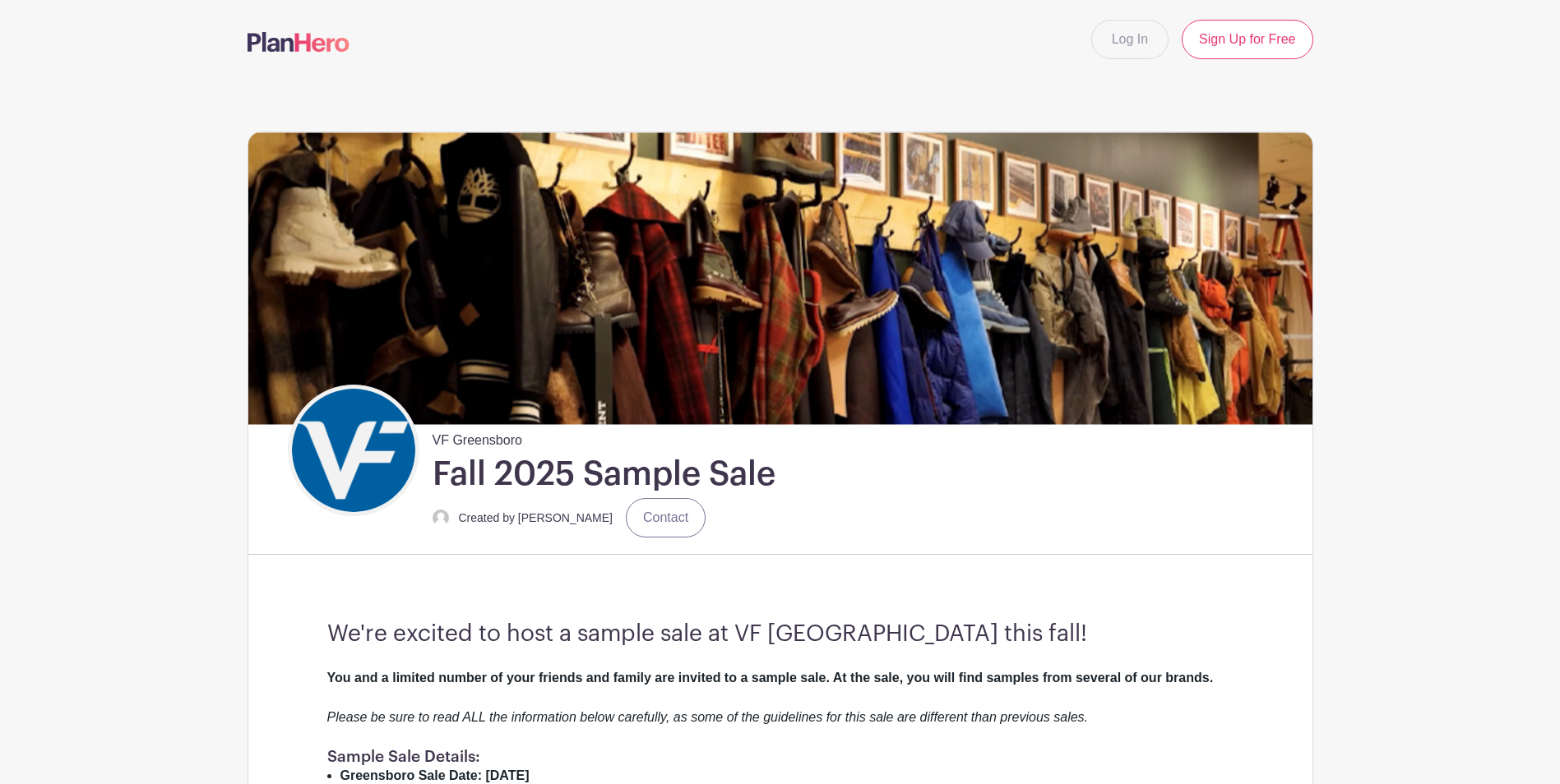
scroll to position [2988, 0]
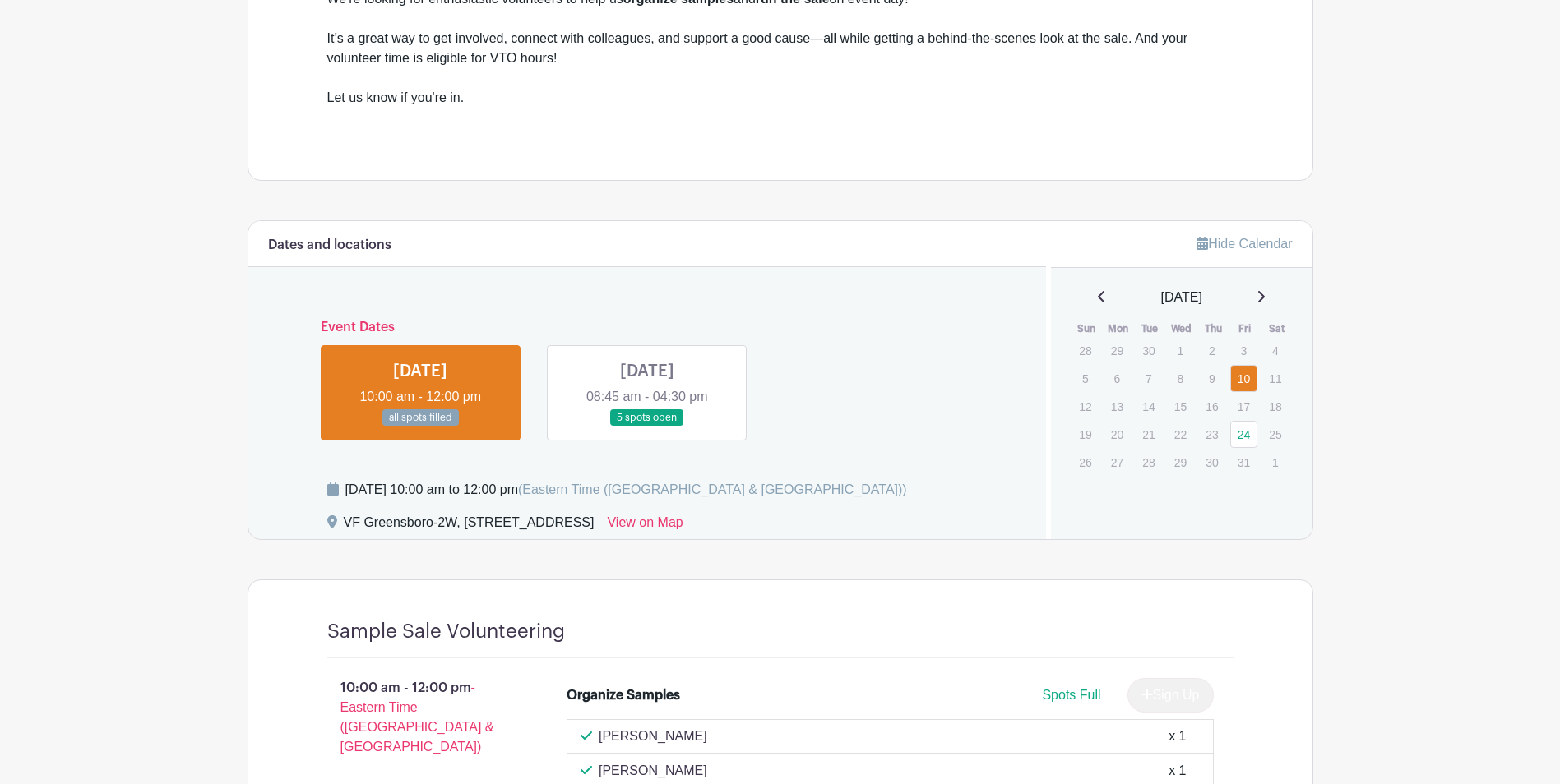
scroll to position [609, 0]
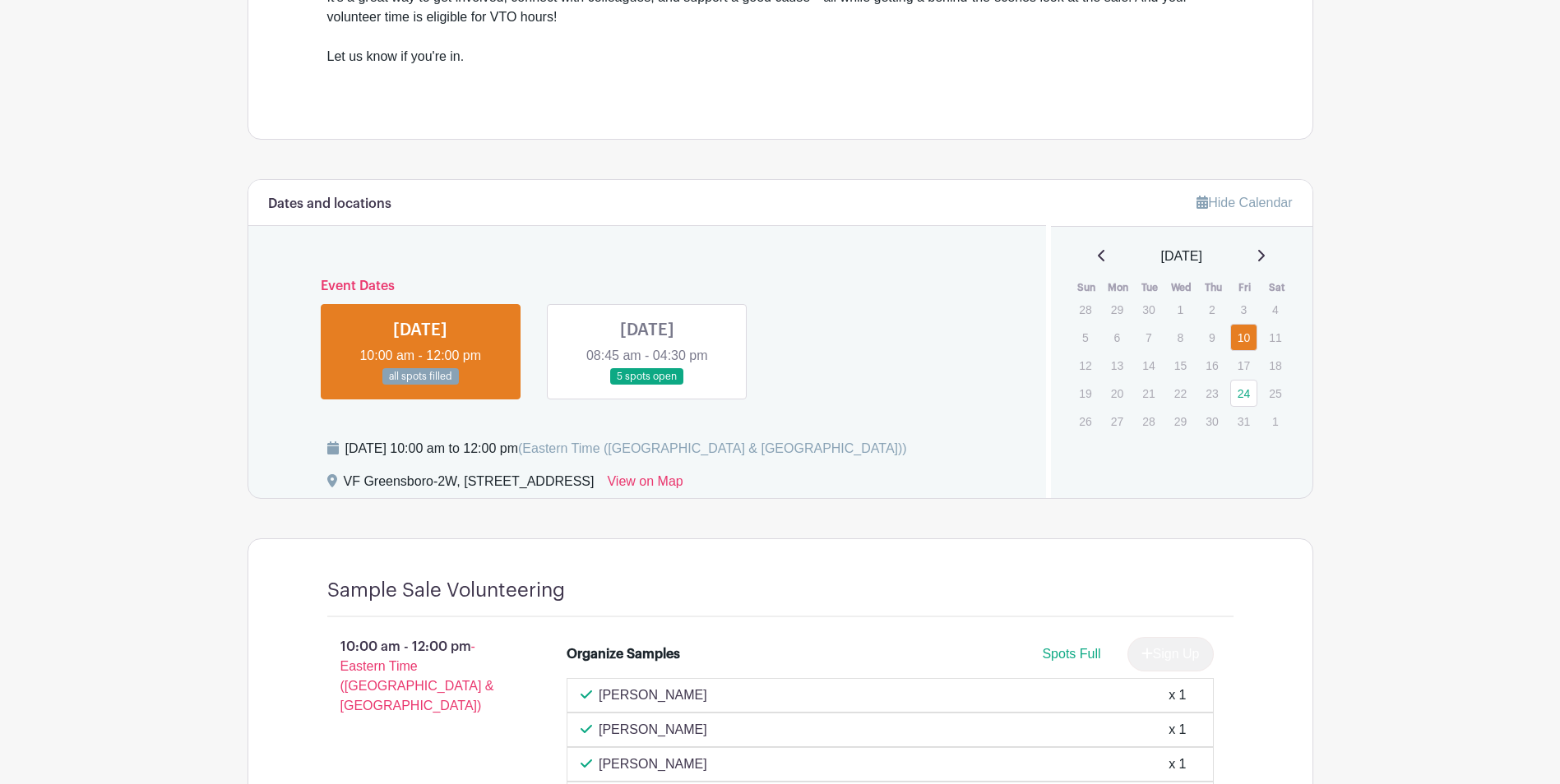
click at [647, 386] on link at bounding box center [647, 386] width 0 height 0
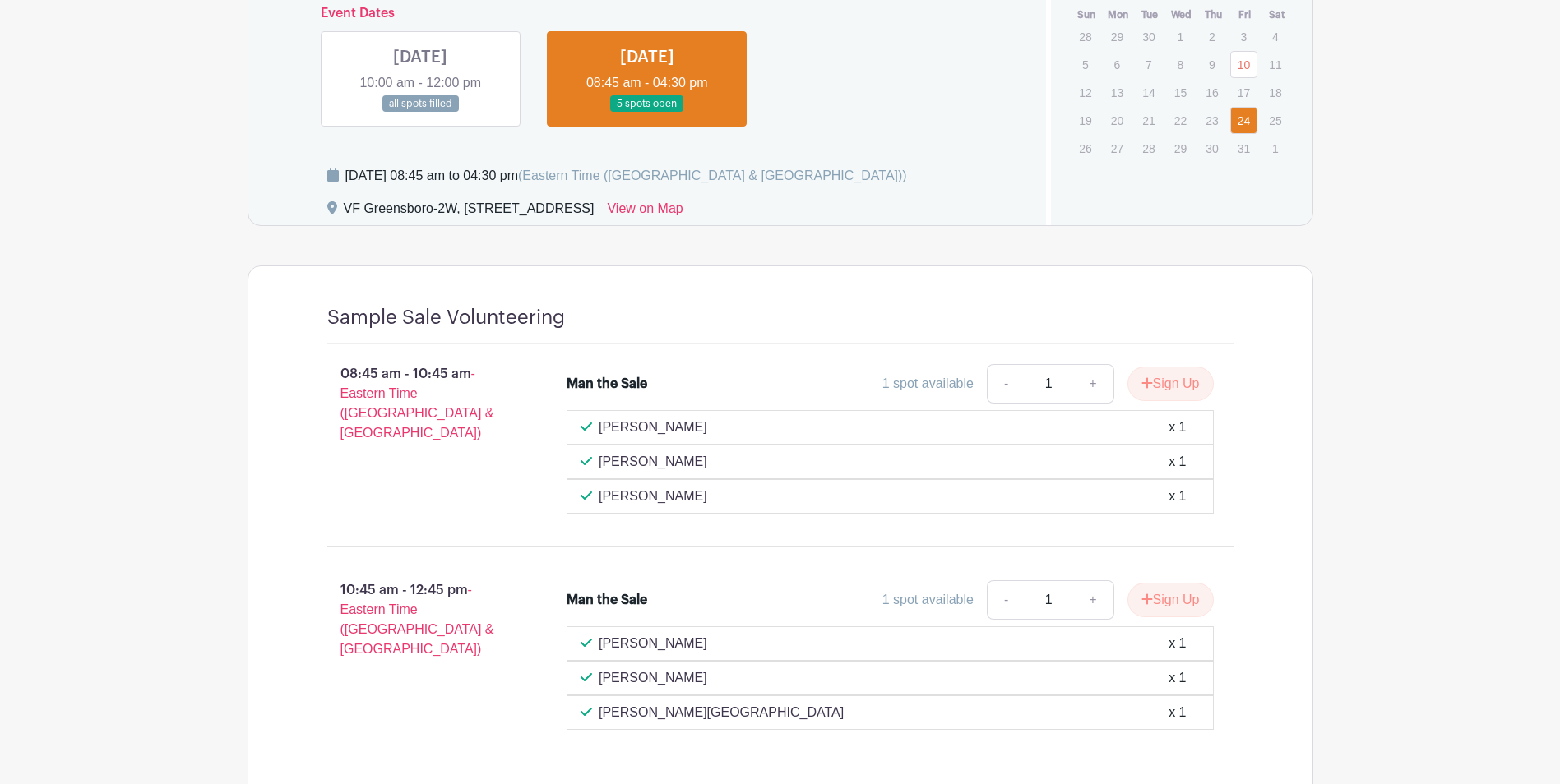
scroll to position [875, 0]
